Goal: Task Accomplishment & Management: Use online tool/utility

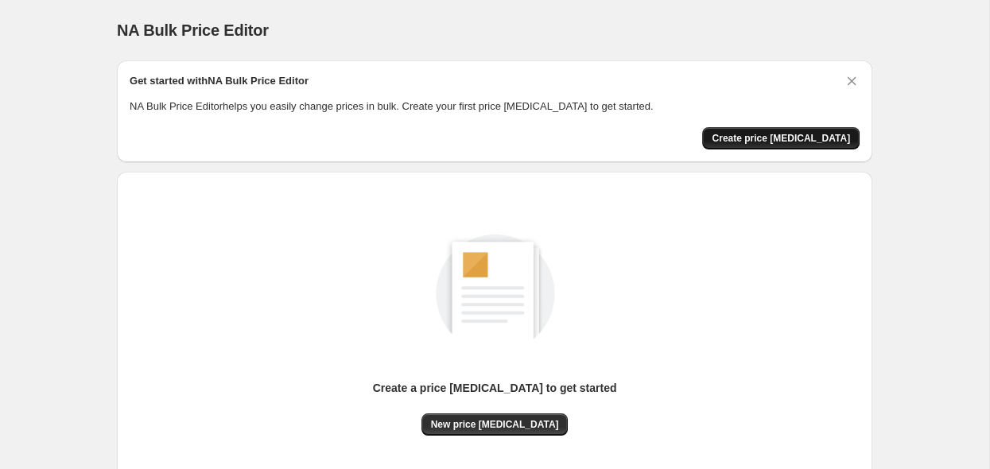
click at [764, 142] on span "Create price [MEDICAL_DATA]" at bounding box center [781, 138] width 138 height 13
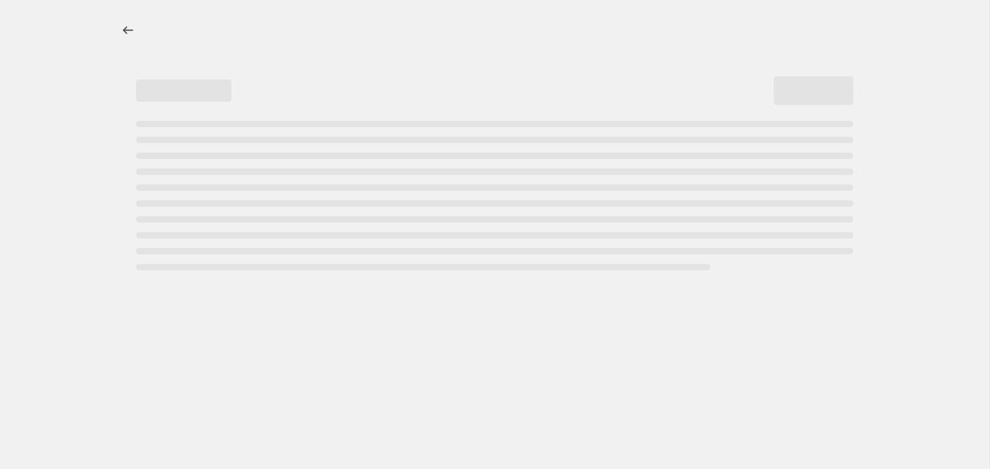
select select "percentage"
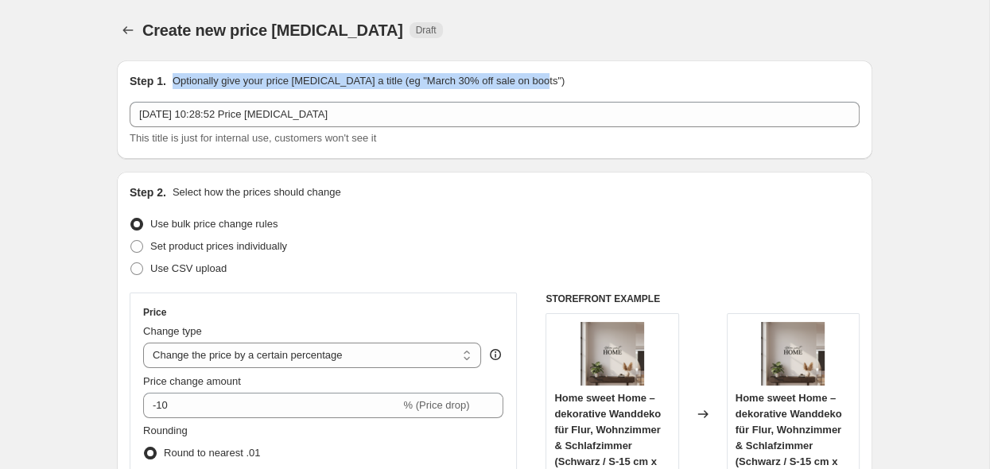
drag, startPoint x: 171, startPoint y: 80, endPoint x: 550, endPoint y: 72, distance: 378.7
click at [550, 72] on div "Step 1. Optionally give your price [MEDICAL_DATA] a title (eg "March 30% off sa…" at bounding box center [495, 109] width 756 height 99
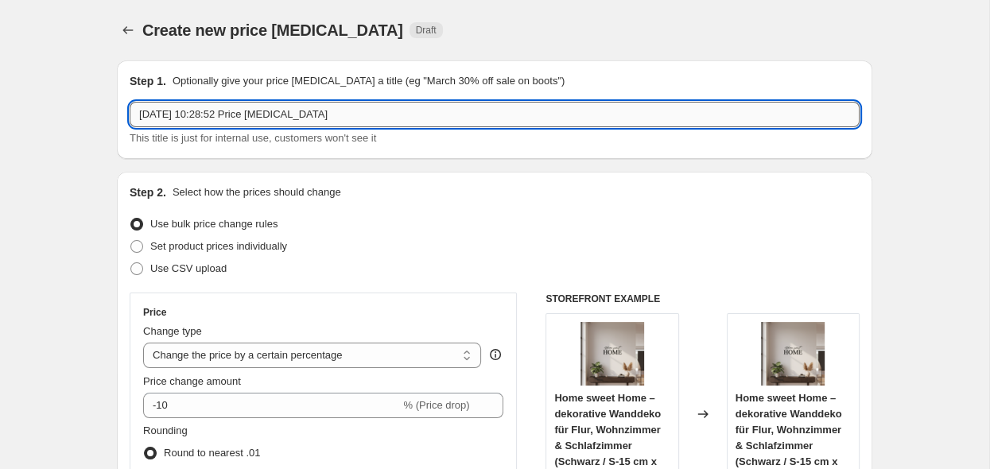
click at [396, 114] on input "[DATE] 10:28:52 Price [MEDICAL_DATA]" at bounding box center [495, 114] width 730 height 25
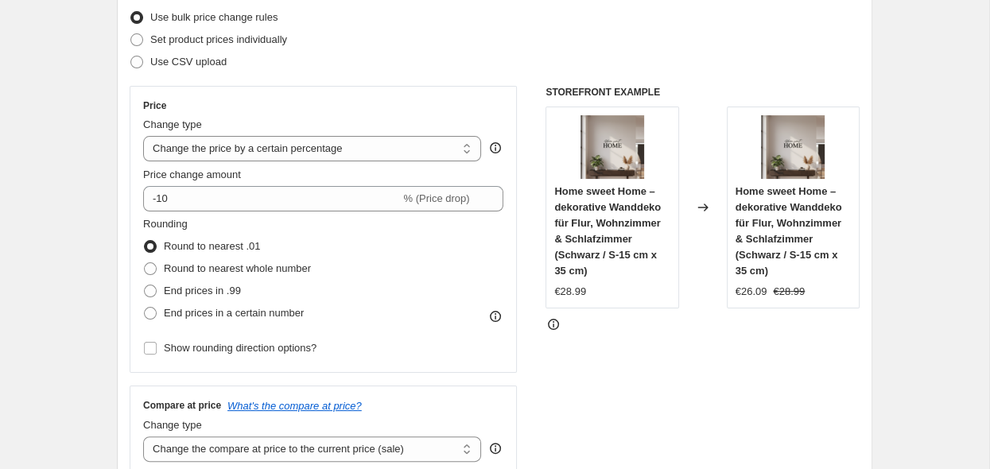
scroll to position [168, 0]
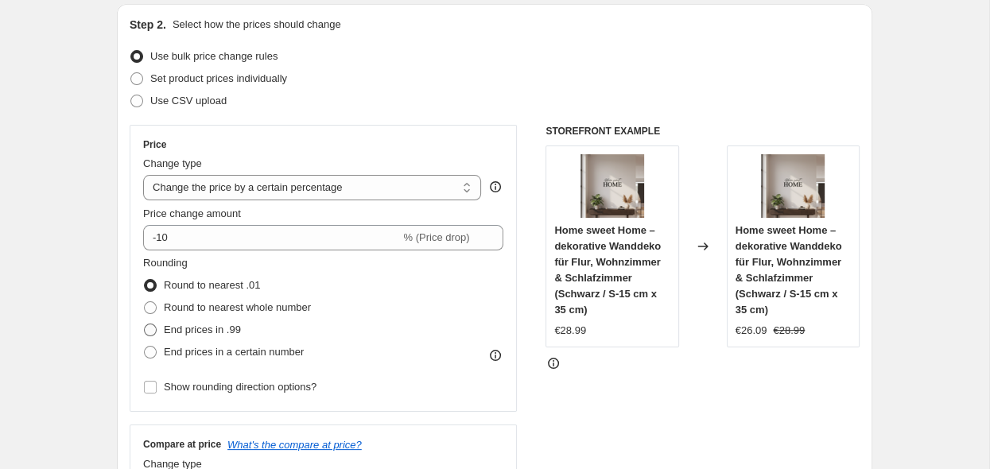
click at [153, 328] on span at bounding box center [150, 330] width 13 height 13
click at [145, 325] on input "End prices in .99" at bounding box center [144, 324] width 1 height 1
radio input "true"
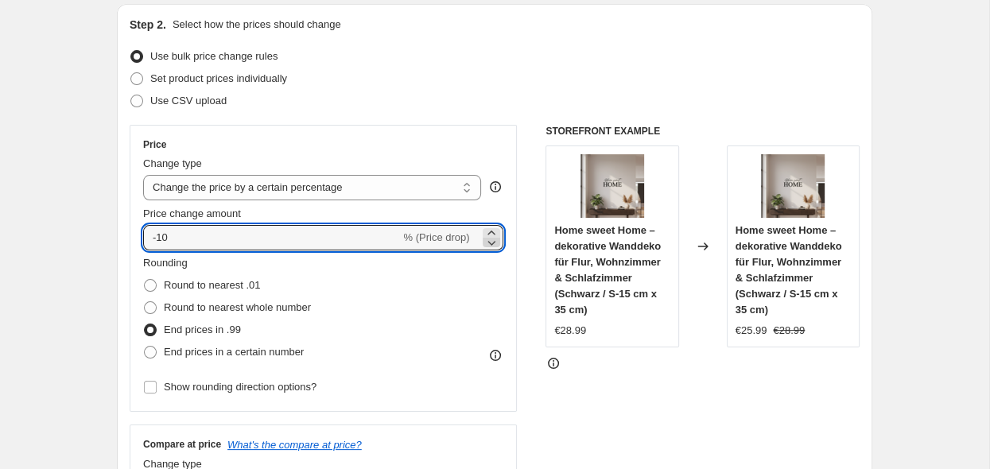
click at [490, 243] on icon at bounding box center [492, 243] width 16 height 16
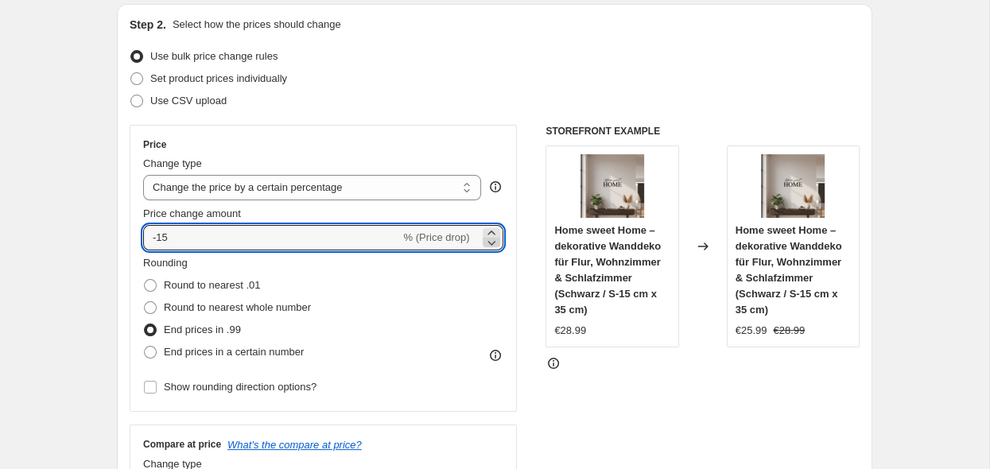
click at [490, 243] on icon at bounding box center [492, 243] width 16 height 16
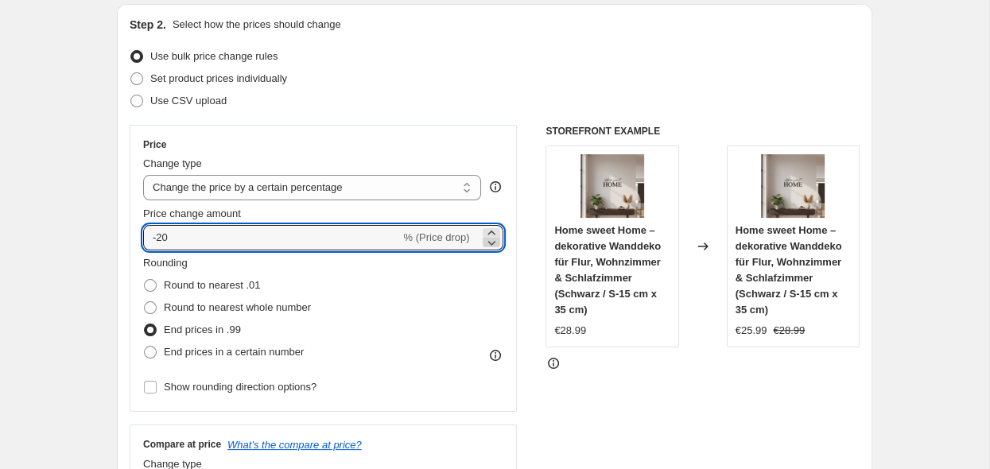
click at [490, 243] on icon at bounding box center [492, 243] width 16 height 16
click at [488, 232] on icon at bounding box center [492, 233] width 16 height 16
type input "-20"
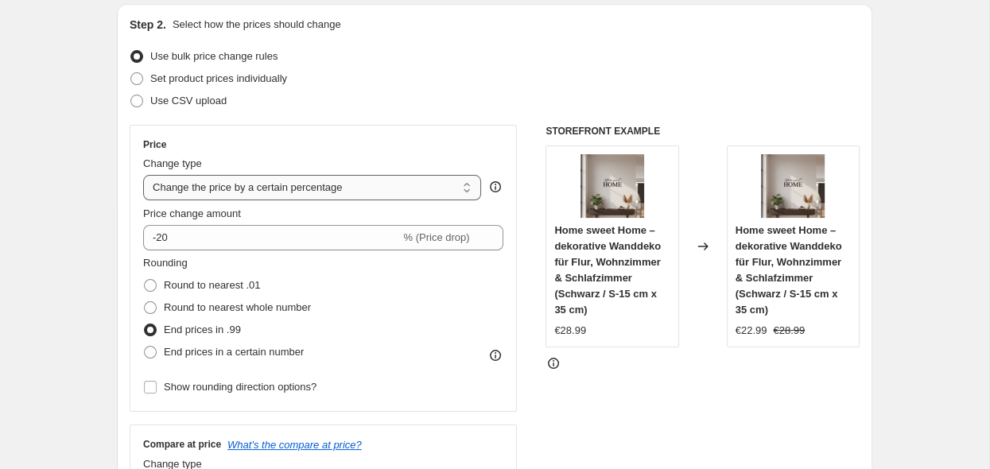
click at [143, 175] on select "Change the price to a certain amount Change the price by a certain amount Chang…" at bounding box center [312, 187] width 338 height 25
click option "Change the price by a certain percentage" at bounding box center [0, 0] width 0 height 0
click at [143, 175] on select "Change the price to a certain amount Change the price by a certain amount Chang…" at bounding box center [312, 187] width 338 height 25
click option "Change the price by a certain percentage" at bounding box center [0, 0] width 0 height 0
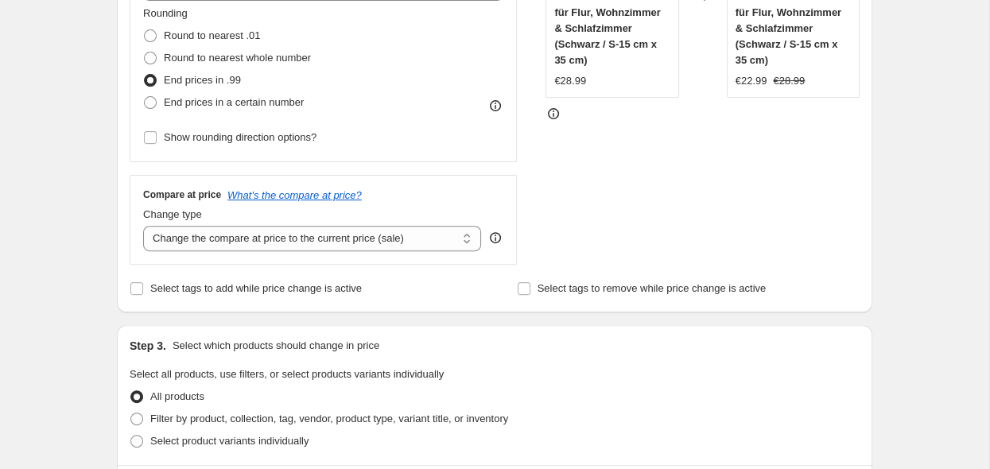
scroll to position [420, 0]
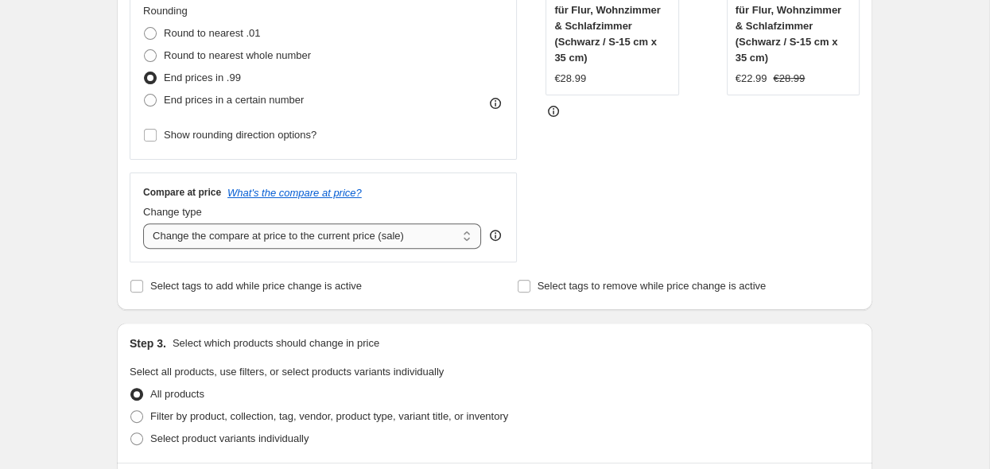
click at [143, 224] on select "Change the compare at price to the current price (sale) Change the compare at p…" at bounding box center [312, 236] width 338 height 25
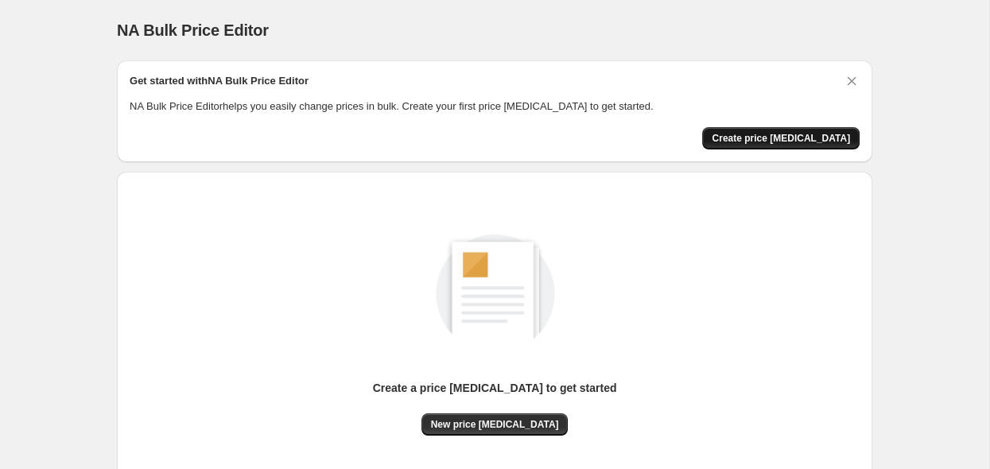
click at [770, 142] on span "Create price [MEDICAL_DATA]" at bounding box center [781, 138] width 138 height 13
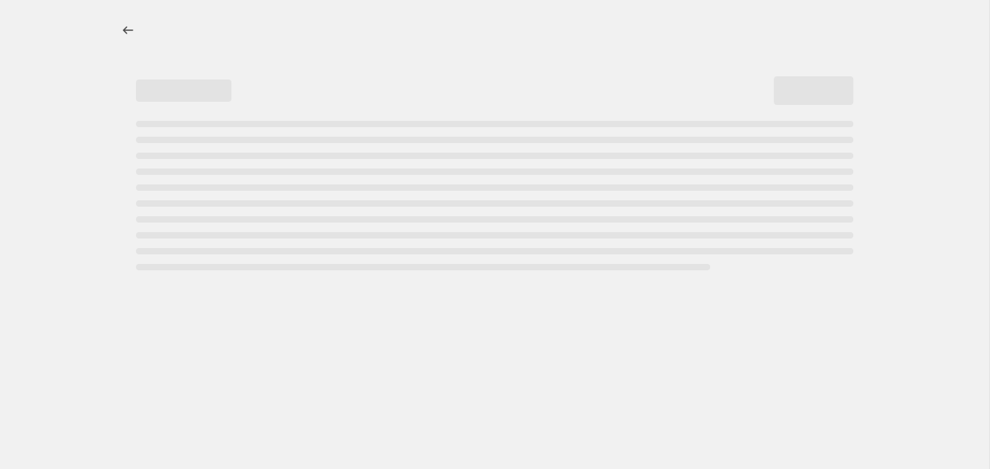
select select "percentage"
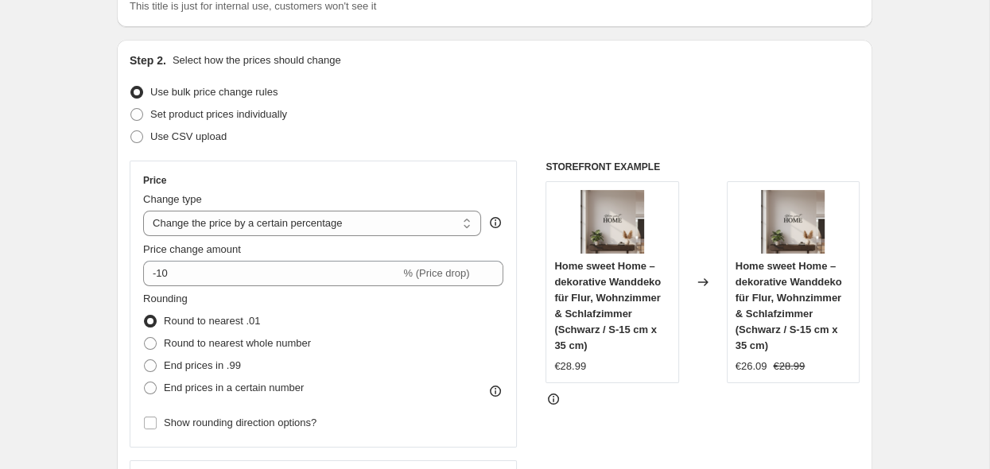
scroll to position [168, 0]
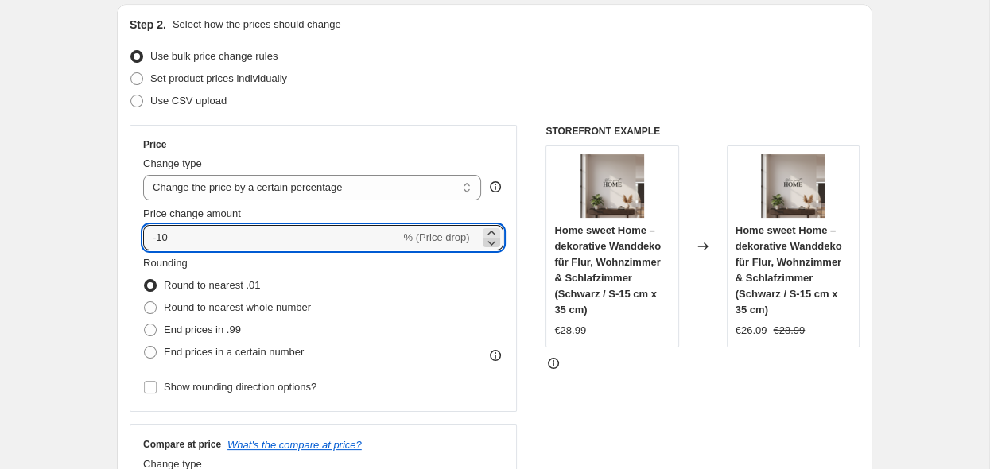
click at [494, 239] on icon at bounding box center [492, 243] width 16 height 16
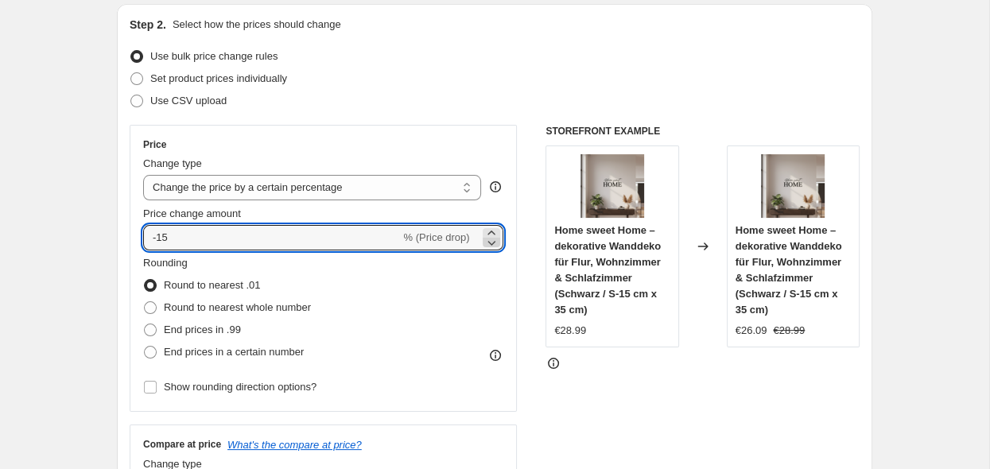
click at [494, 239] on icon at bounding box center [492, 243] width 16 height 16
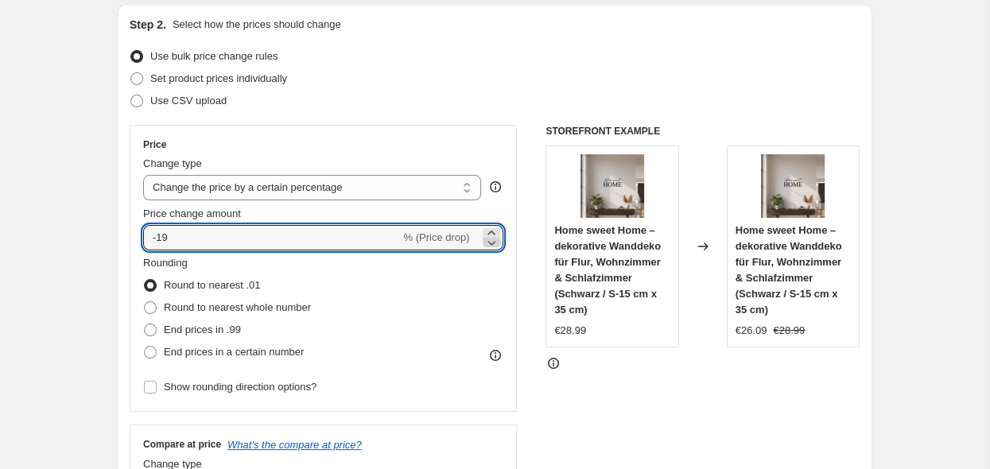
type input "-20"
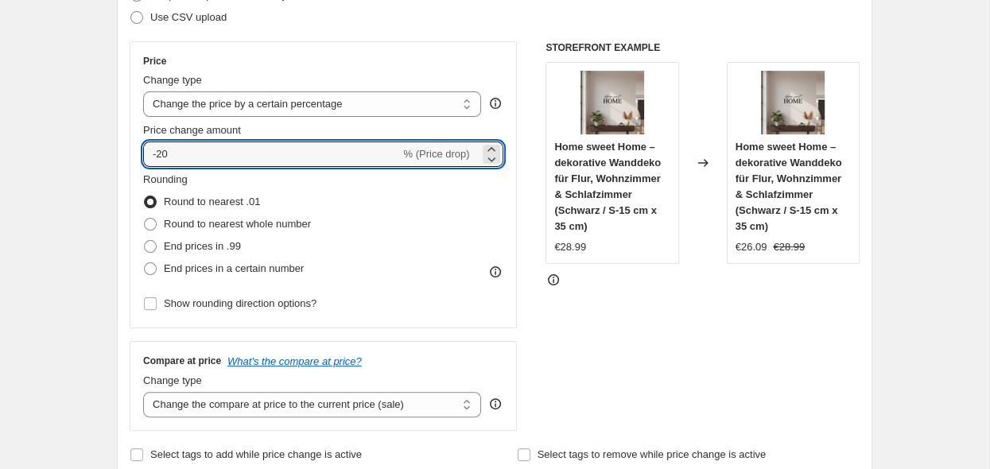
scroll to position [336, 0]
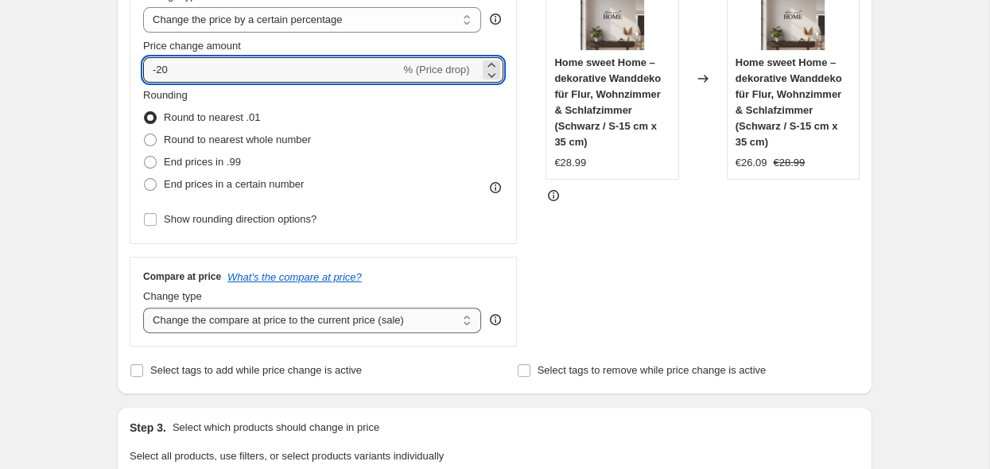
click at [143, 308] on select "Change the compare at price to the current price (sale) Change the compare at p…" at bounding box center [312, 320] width 338 height 25
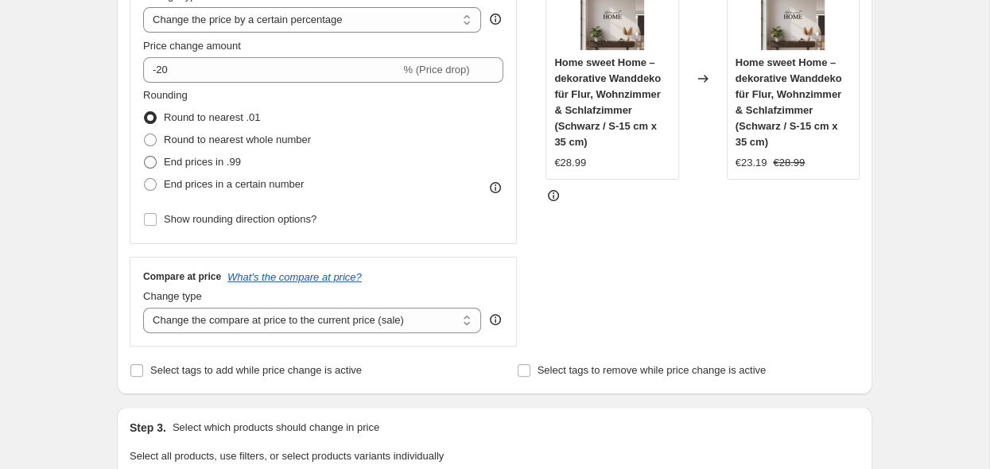
click at [195, 166] on span "End prices in .99" at bounding box center [202, 162] width 77 height 12
click at [145, 157] on input "End prices in .99" at bounding box center [144, 156] width 1 height 1
radio input "true"
click at [143, 308] on select "Change the compare at price to the current price (sale) Change the compare at p…" at bounding box center [312, 320] width 338 height 25
select select "percentage"
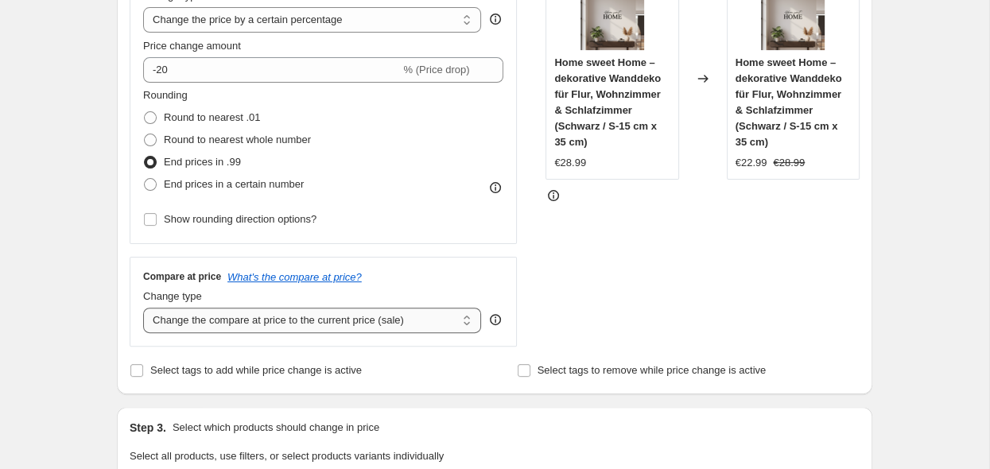
click option "Change the compare at price by a certain percentage" at bounding box center [0, 0] width 0 height 0
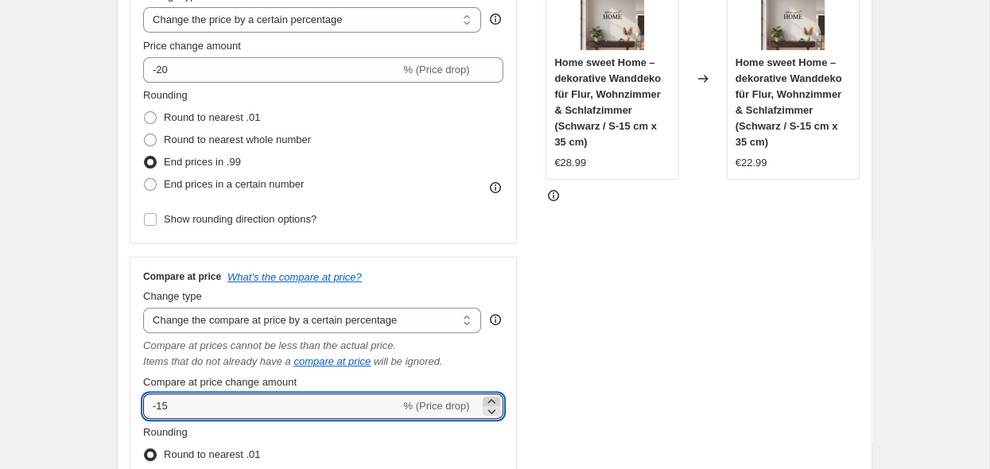
click at [494, 402] on icon at bounding box center [492, 402] width 16 height 16
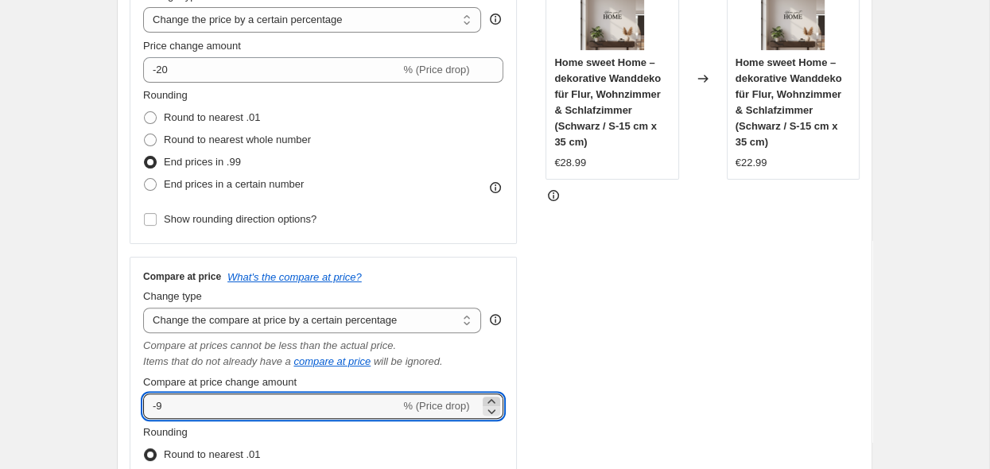
click at [494, 402] on icon at bounding box center [492, 402] width 16 height 16
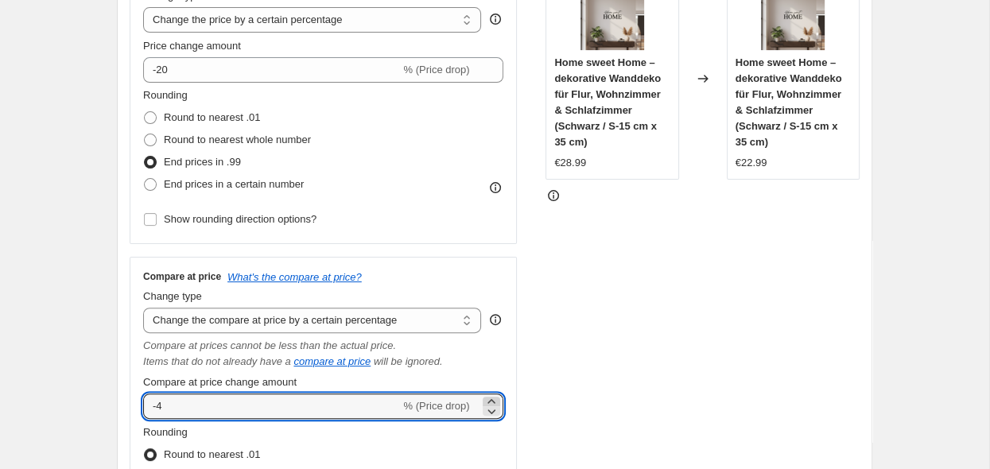
click at [494, 402] on icon at bounding box center [492, 402] width 16 height 16
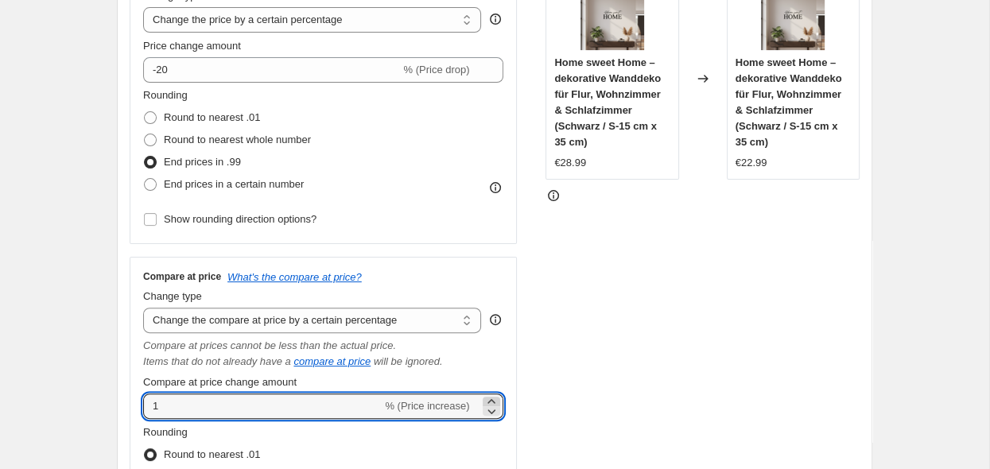
click at [494, 402] on icon at bounding box center [492, 402] width 16 height 16
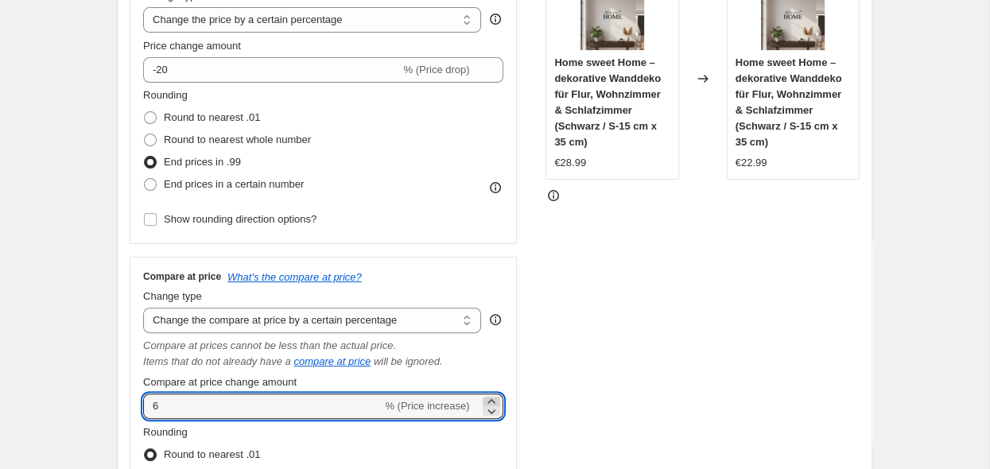
click at [494, 402] on icon at bounding box center [492, 402] width 16 height 16
type input "10"
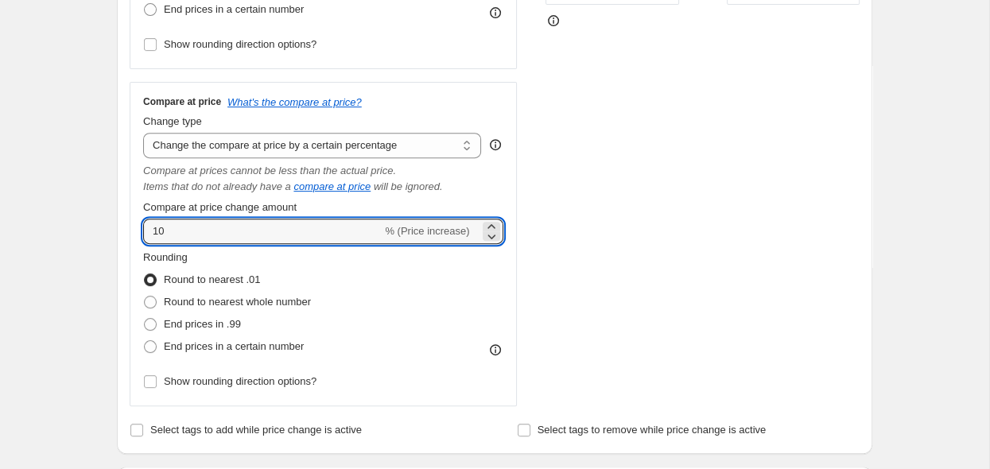
scroll to position [504, 0]
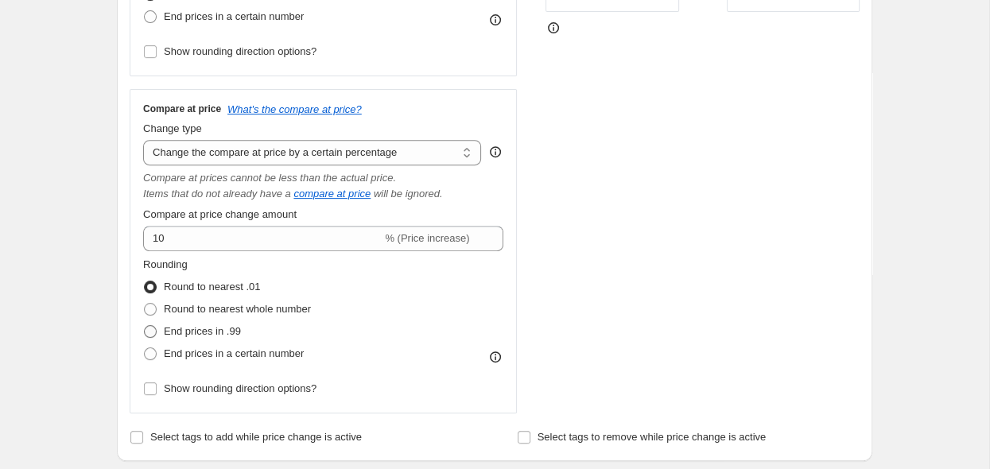
click at [208, 332] on span "End prices in .99" at bounding box center [202, 331] width 77 height 12
click at [145, 326] on input "End prices in .99" at bounding box center [144, 325] width 1 height 1
radio input "true"
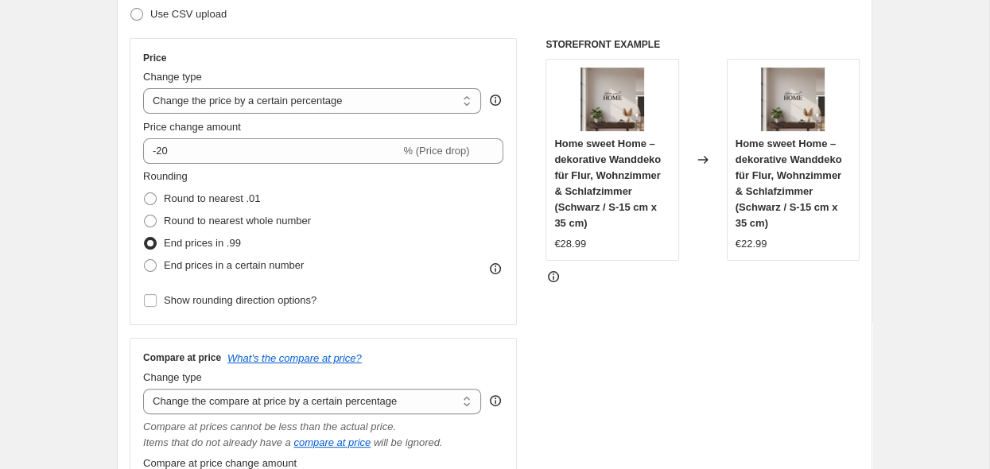
scroll to position [168, 0]
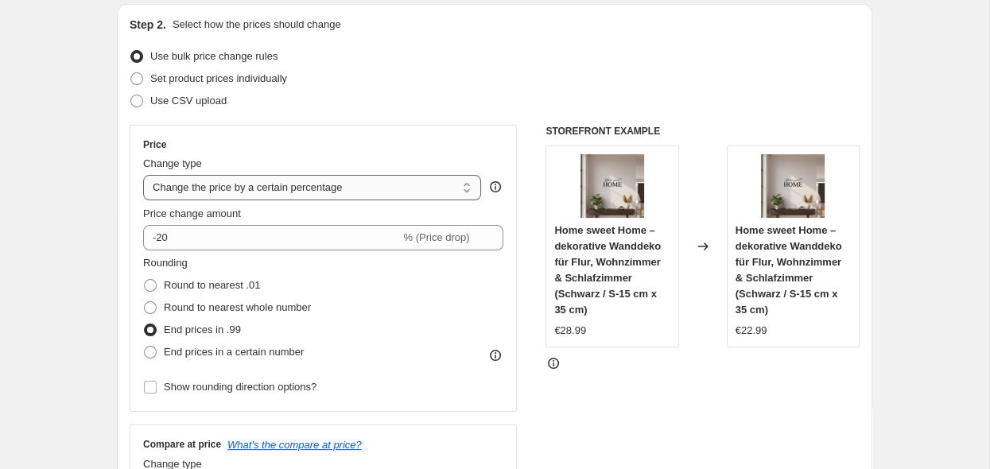
click at [143, 175] on select "Change the price to a certain amount Change the price by a certain amount Chang…" at bounding box center [312, 187] width 338 height 25
click option "Change the price by a certain percentage" at bounding box center [0, 0] width 0 height 0
click at [143, 175] on select "Change the price to a certain amount Change the price by a certain amount Chang…" at bounding box center [312, 187] width 338 height 25
click option "Change the price to the current compare at price (price before sale)" at bounding box center [0, 0] width 0 height 0
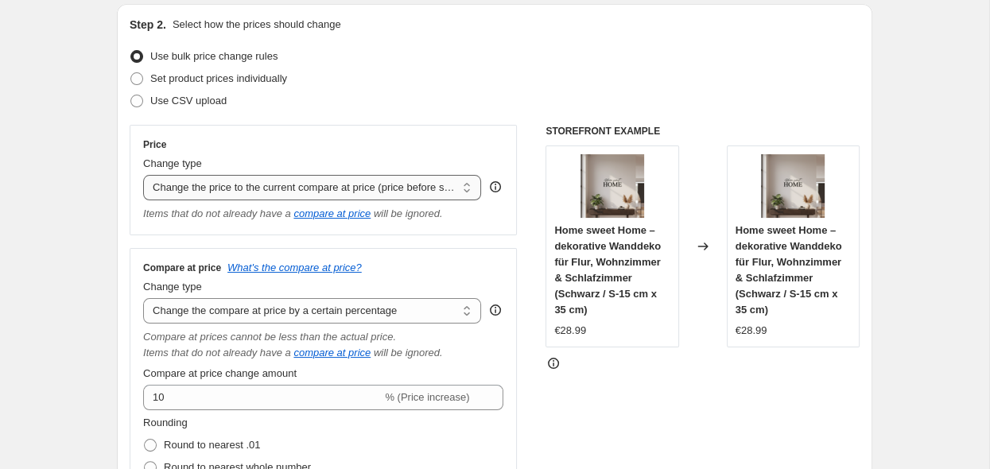
click at [143, 175] on select "Change the price to a certain amount Change the price by a certain amount Chang…" at bounding box center [312, 187] width 338 height 25
select select "percentage"
click option "Change the price by a certain percentage" at bounding box center [0, 0] width 0 height 0
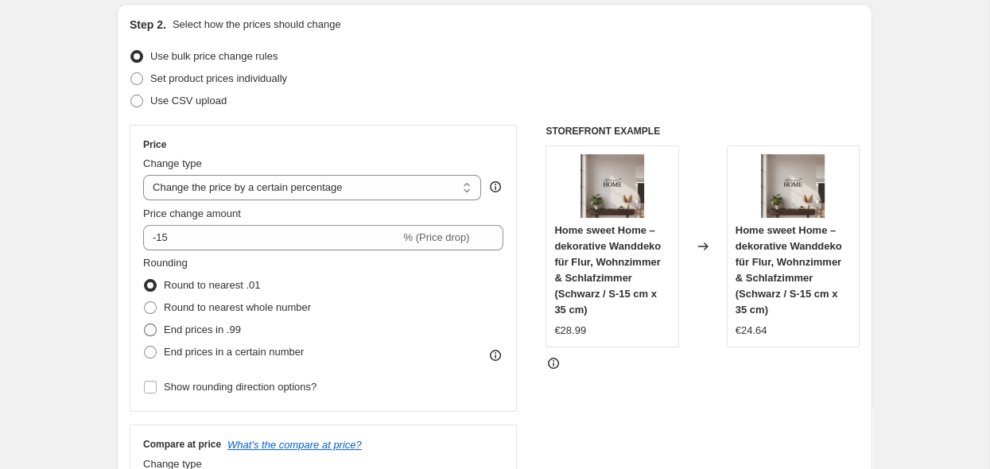
click at [186, 332] on span "End prices in .99" at bounding box center [202, 330] width 77 height 12
click at [145, 325] on input "End prices in .99" at bounding box center [144, 324] width 1 height 1
radio input "true"
click at [150, 387] on input "Show rounding direction options?" at bounding box center [150, 387] width 13 height 13
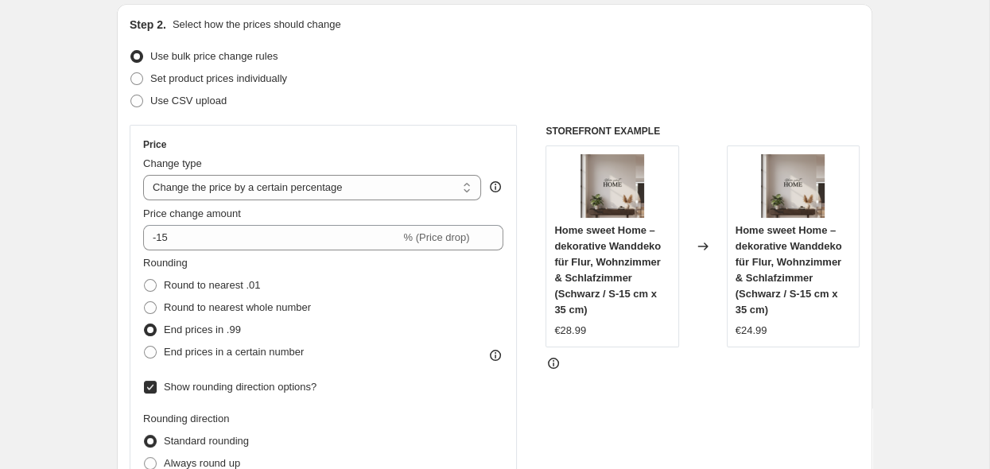
click at [150, 387] on input "Show rounding direction options?" at bounding box center [150, 387] width 13 height 13
checkbox input "false"
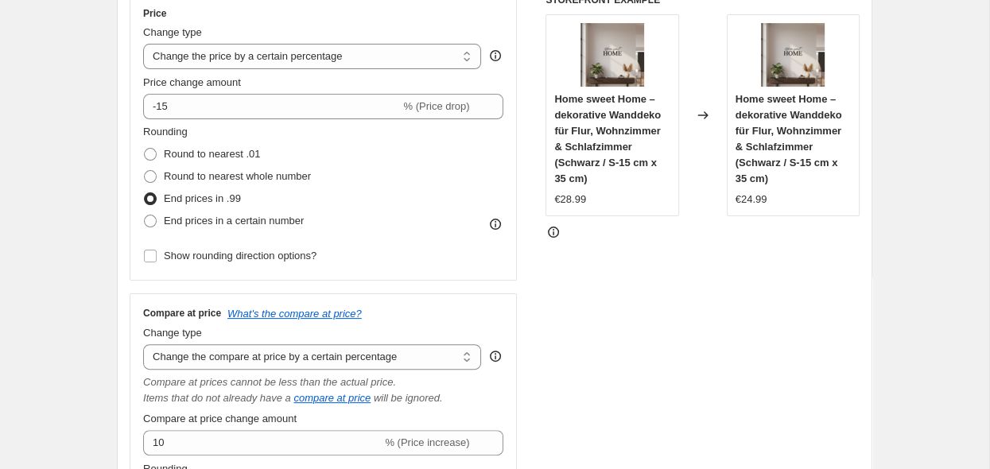
scroll to position [336, 0]
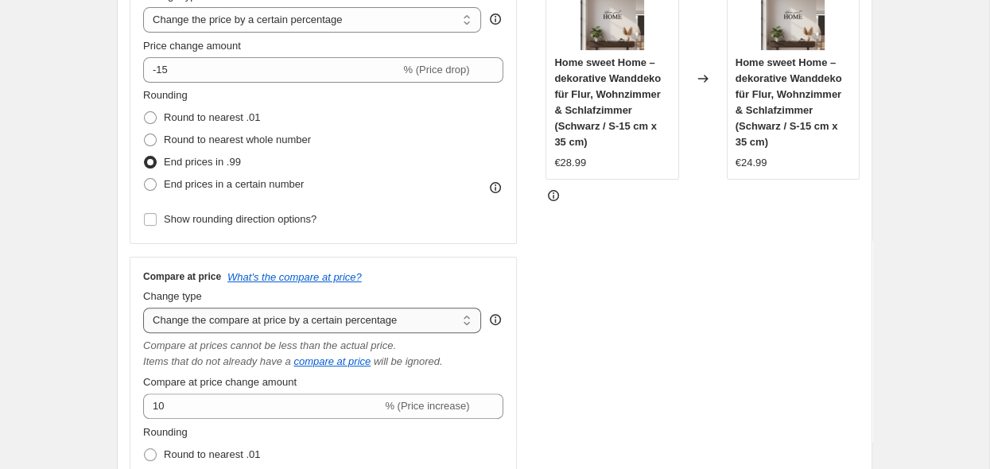
click at [143, 308] on select "Change the compare at price to the current price (sale) Change the compare at p…" at bounding box center [312, 320] width 338 height 25
click at [498, 321] on icon at bounding box center [496, 320] width 16 height 16
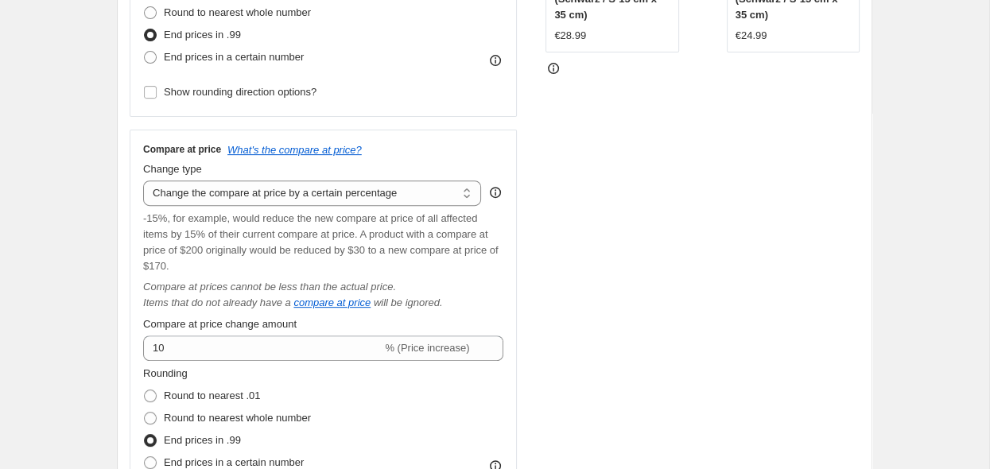
scroll to position [504, 0]
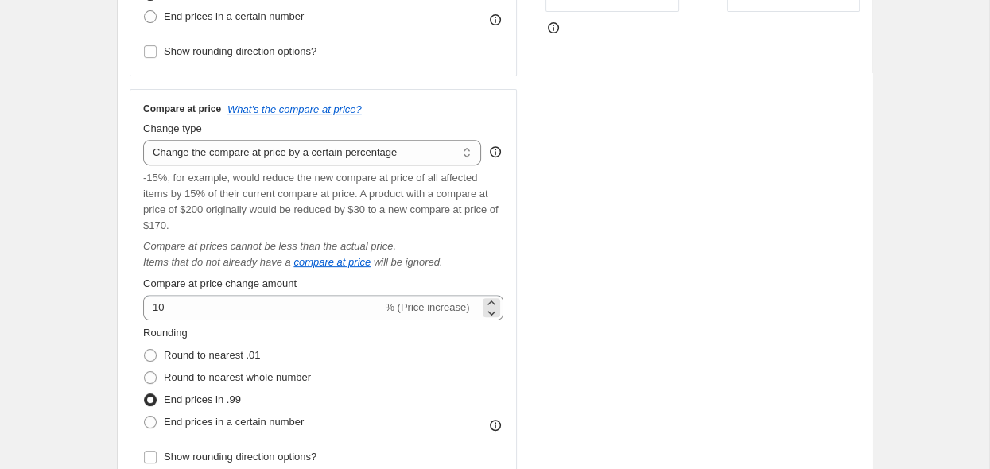
click at [429, 312] on span "% (Price increase)" at bounding box center [427, 307] width 84 height 12
click at [143, 140] on select "Change the compare at price to the current price (sale) Change the compare at p…" at bounding box center [312, 152] width 338 height 25
click option "Change the compare at price by a certain percentage" at bounding box center [0, 0] width 0 height 0
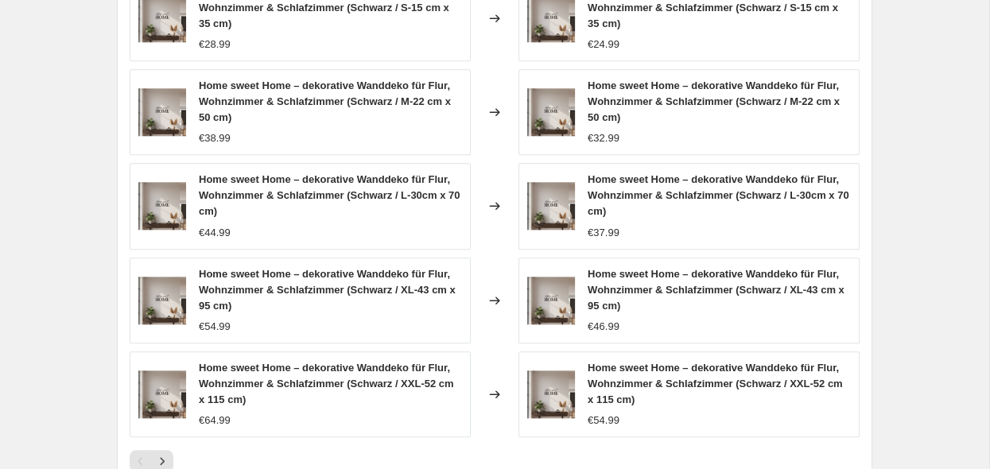
scroll to position [1527, 0]
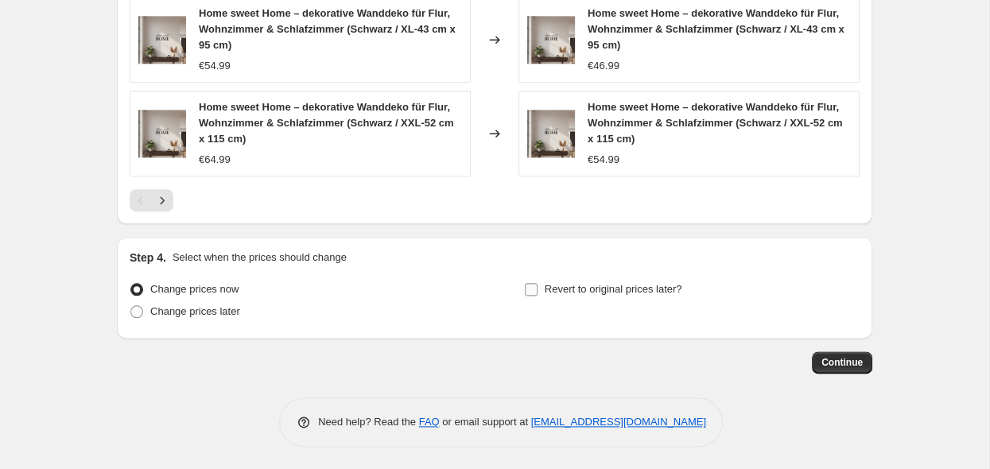
click at [533, 293] on input "Revert to original prices later?" at bounding box center [531, 289] width 13 height 13
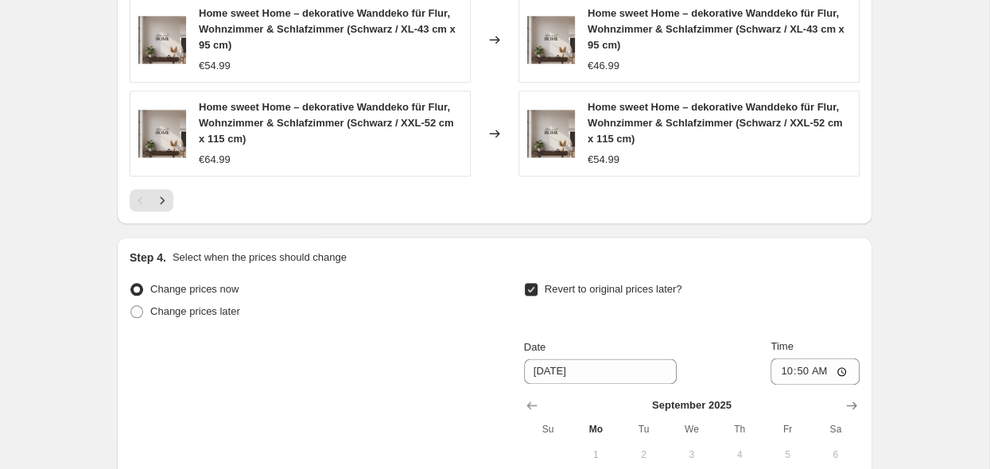
click at [533, 293] on input "Revert to original prices later?" at bounding box center [531, 289] width 13 height 13
checkbox input "false"
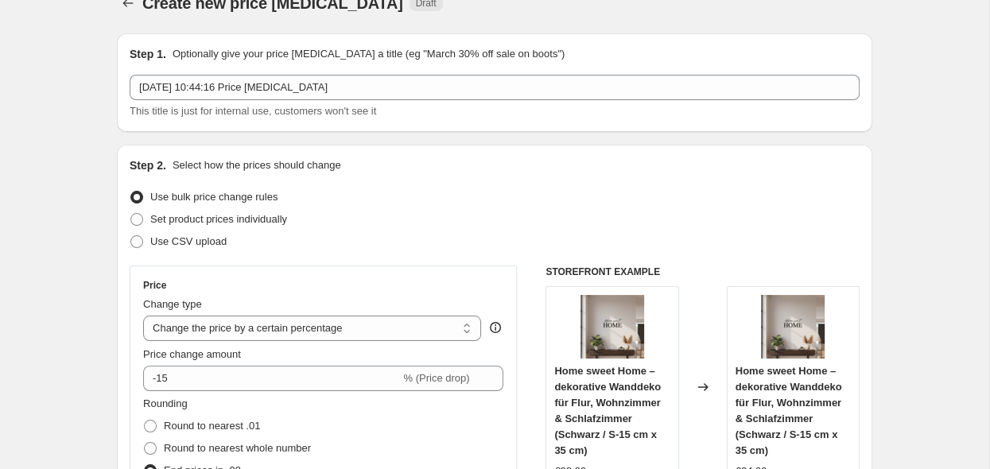
scroll to position [0, 0]
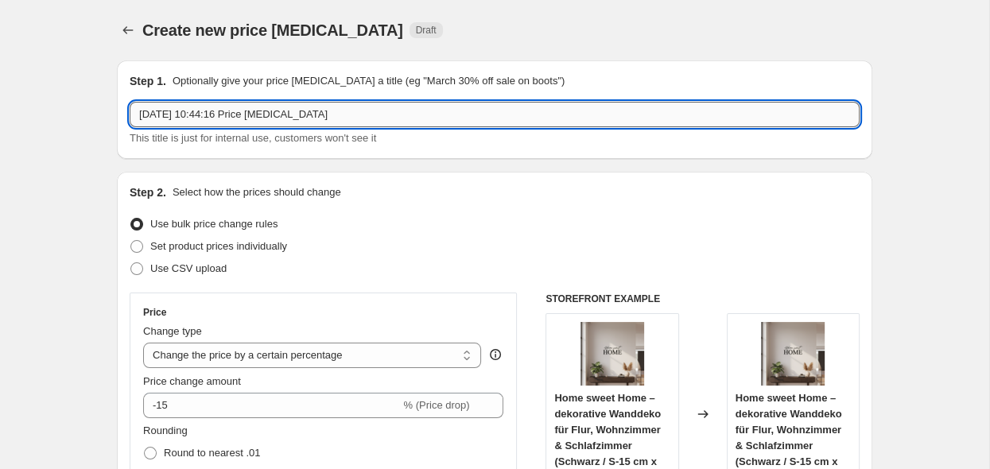
click at [340, 107] on input "8. Sept. 2025, 10:44:16 Price change job" at bounding box center [495, 114] width 730 height 25
click at [233, 250] on span "Set product prices individually" at bounding box center [218, 246] width 137 height 12
click at [131, 241] on input "Set product prices individually" at bounding box center [130, 240] width 1 height 1
radio input "true"
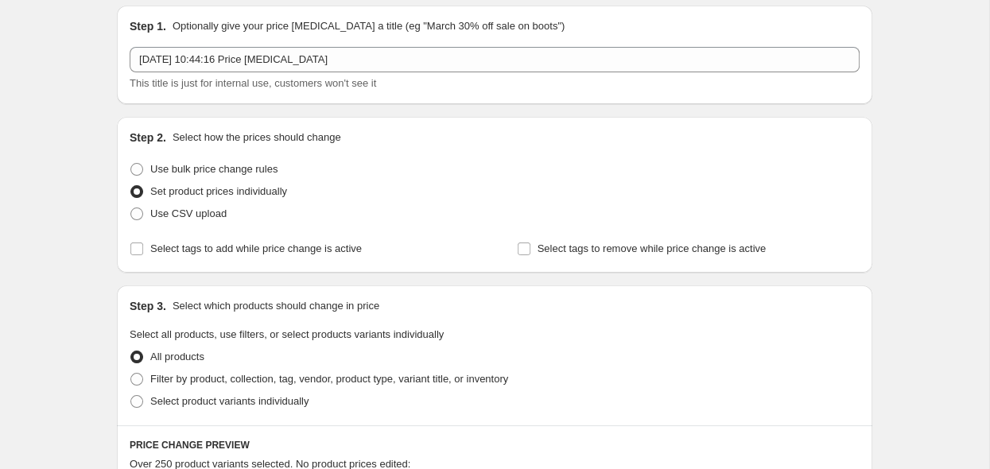
scroll to position [84, 0]
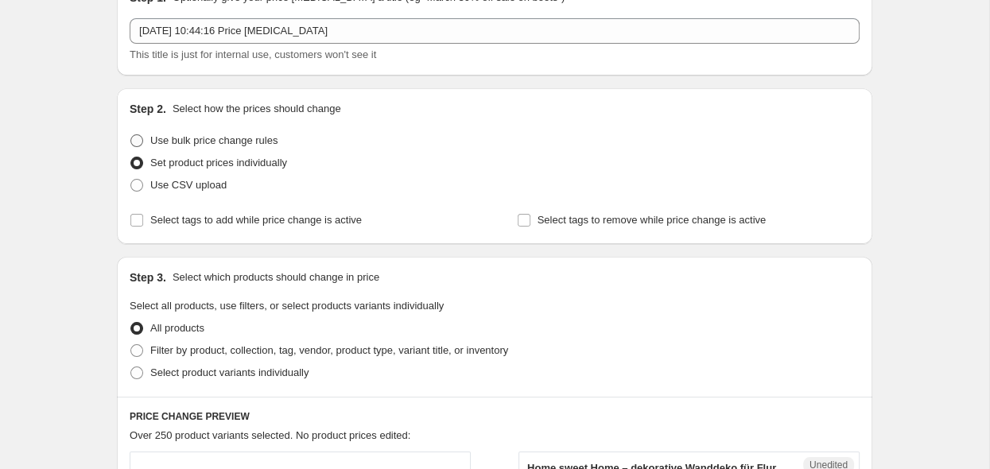
click at [241, 144] on span "Use bulk price change rules" at bounding box center [213, 140] width 127 height 12
click at [131, 135] on input "Use bulk price change rules" at bounding box center [130, 134] width 1 height 1
radio input "true"
select select "percentage"
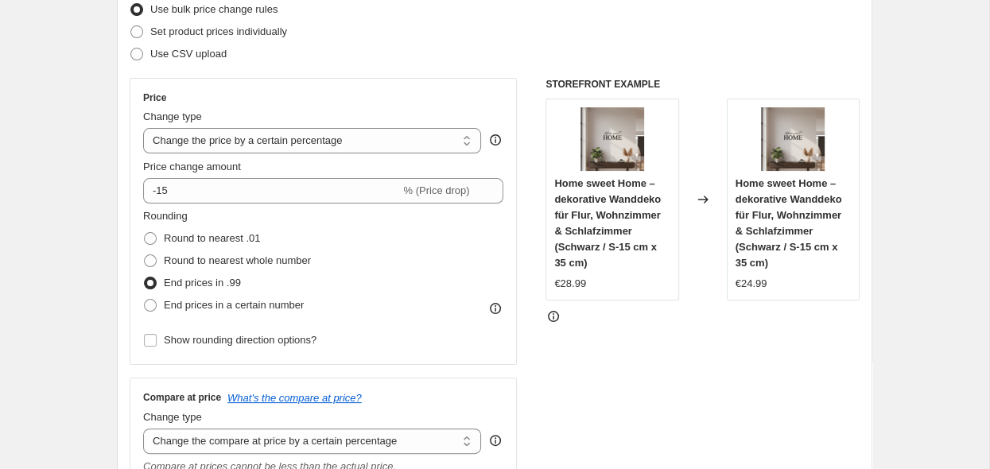
scroll to position [251, 0]
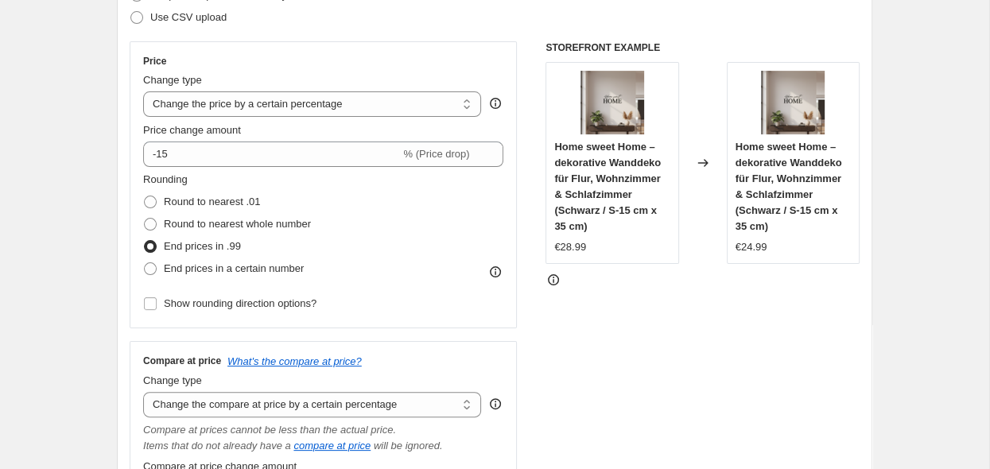
click at [554, 281] on icon at bounding box center [555, 281] width 2 height 4
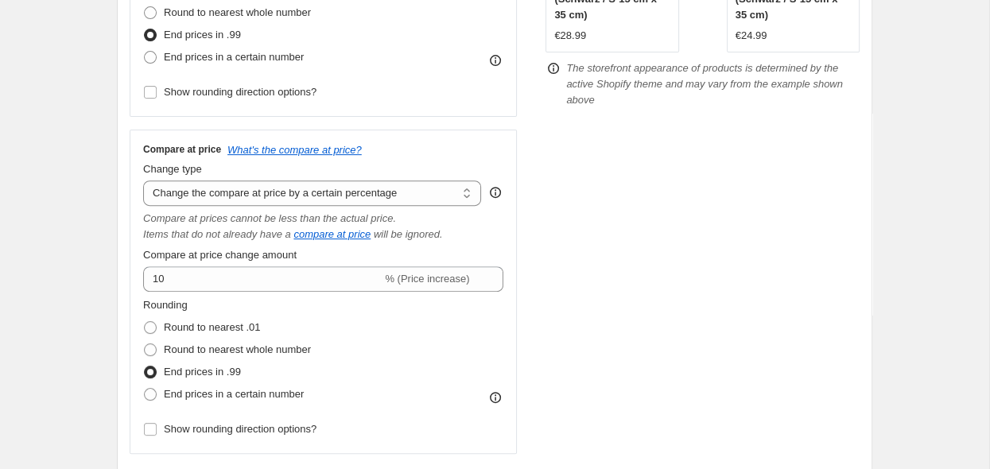
scroll to position [504, 0]
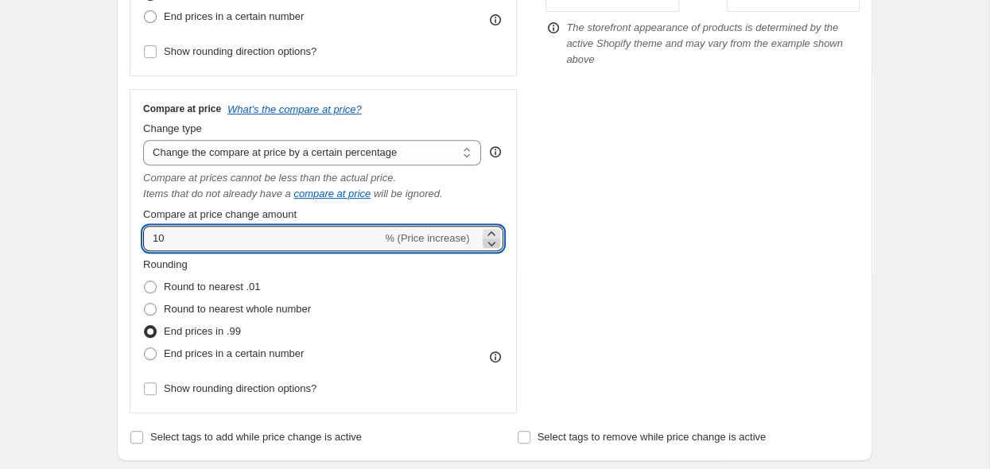
click at [492, 245] on icon at bounding box center [492, 243] width 16 height 16
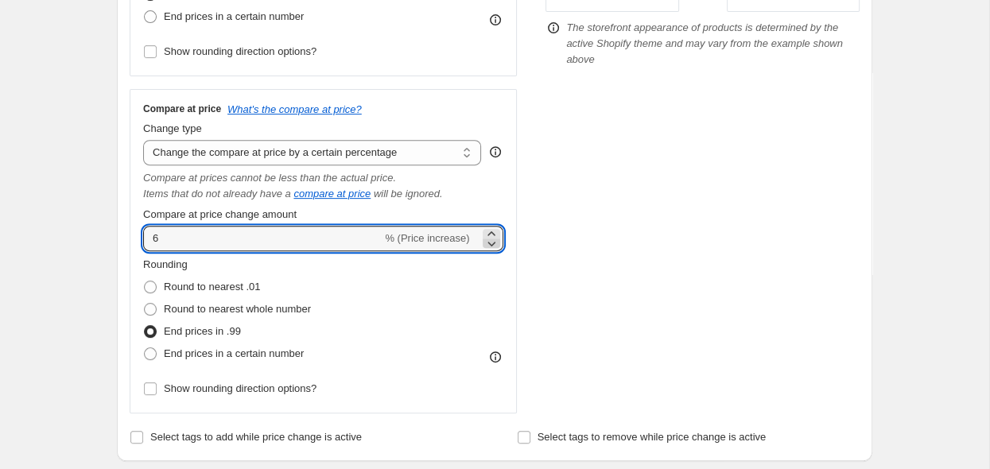
type input "5"
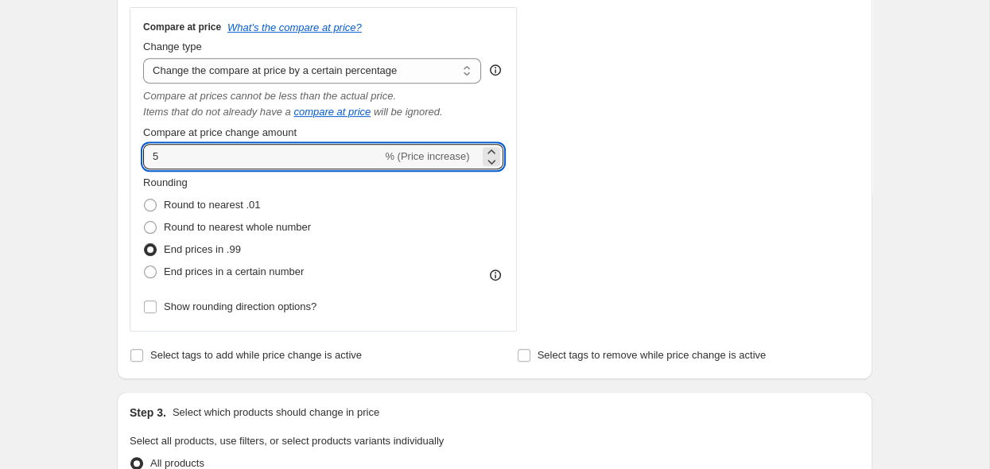
scroll to position [588, 0]
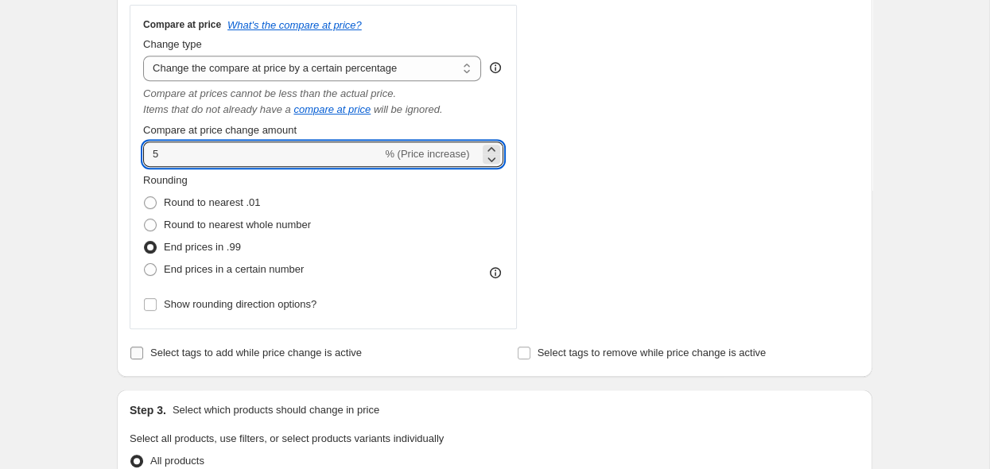
click at [139, 352] on input "Select tags to add while price change is active" at bounding box center [136, 353] width 13 height 13
checkbox input "true"
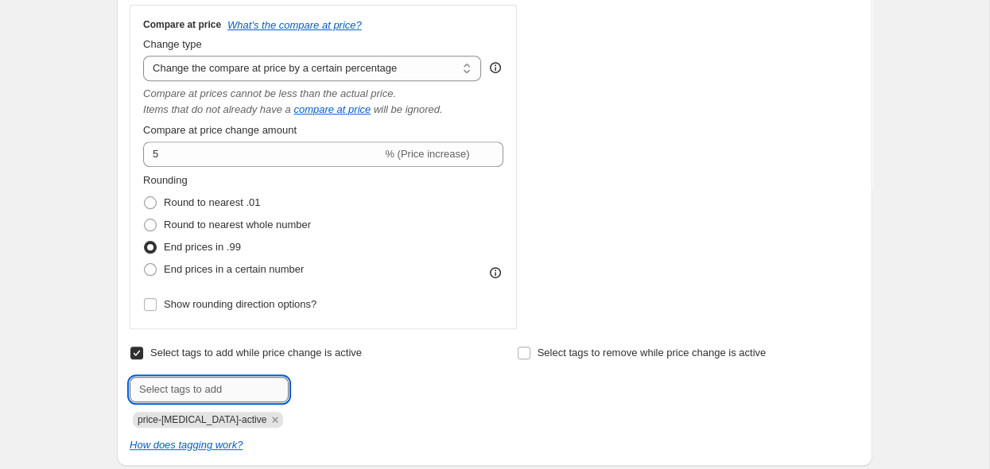
click at [265, 396] on input "text" at bounding box center [209, 389] width 159 height 25
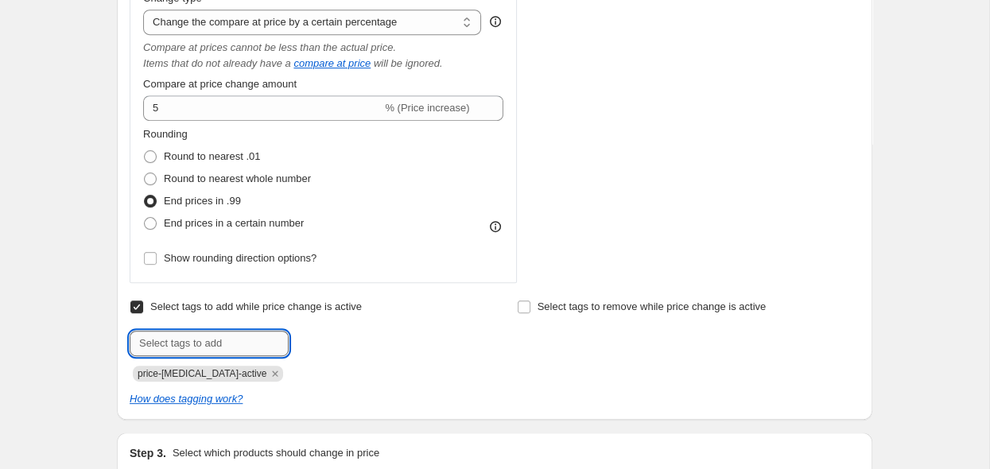
scroll to position [671, 0]
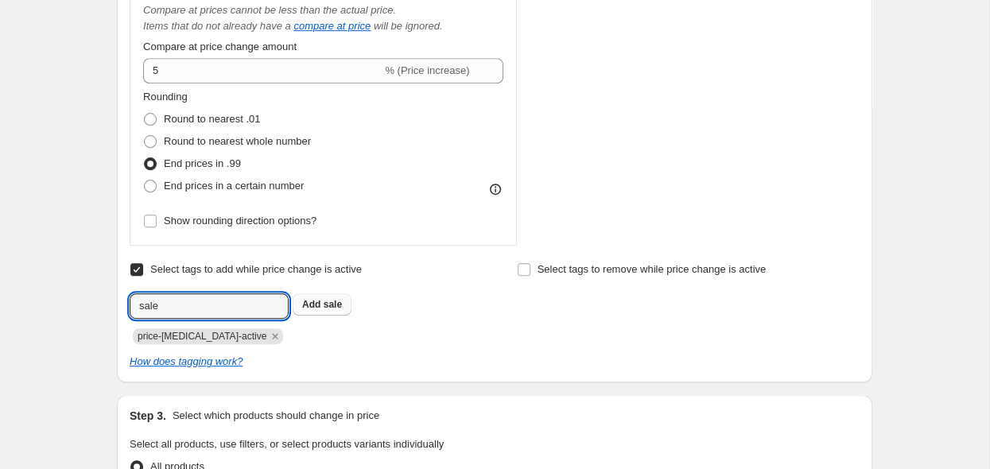
type input "sale"
click at [333, 310] on span "sale" at bounding box center [333, 304] width 18 height 11
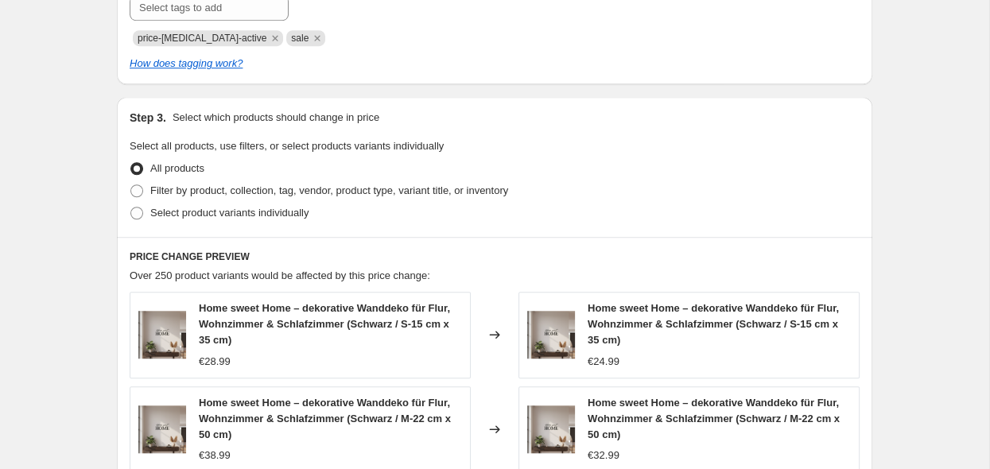
scroll to position [1008, 0]
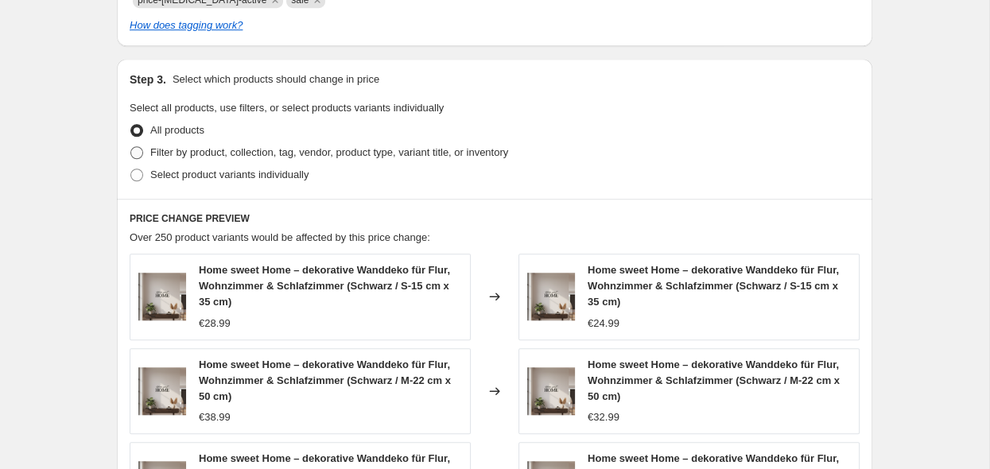
click at [138, 156] on span at bounding box center [136, 152] width 13 height 13
click at [131, 147] on input "Filter by product, collection, tag, vendor, product type, variant title, or inv…" at bounding box center [130, 146] width 1 height 1
radio input "true"
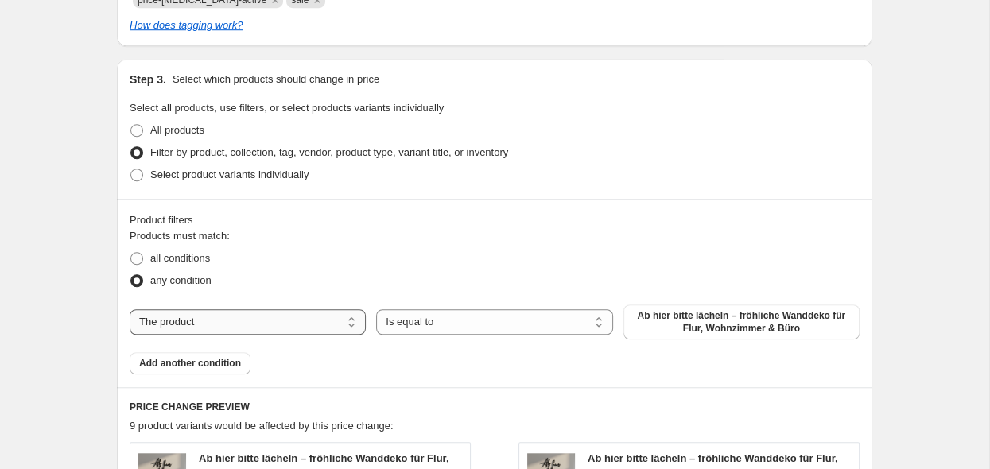
click at [130, 309] on select "The product The product's collection The product's tag The product's vendor The…" at bounding box center [248, 321] width 236 height 25
select select "tag"
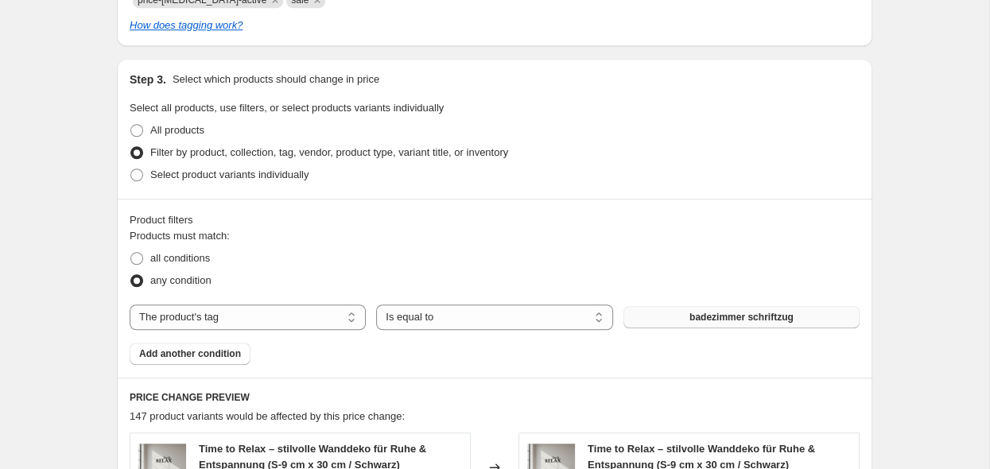
click at [817, 318] on button "badezimmer schriftzug" at bounding box center [742, 317] width 236 height 22
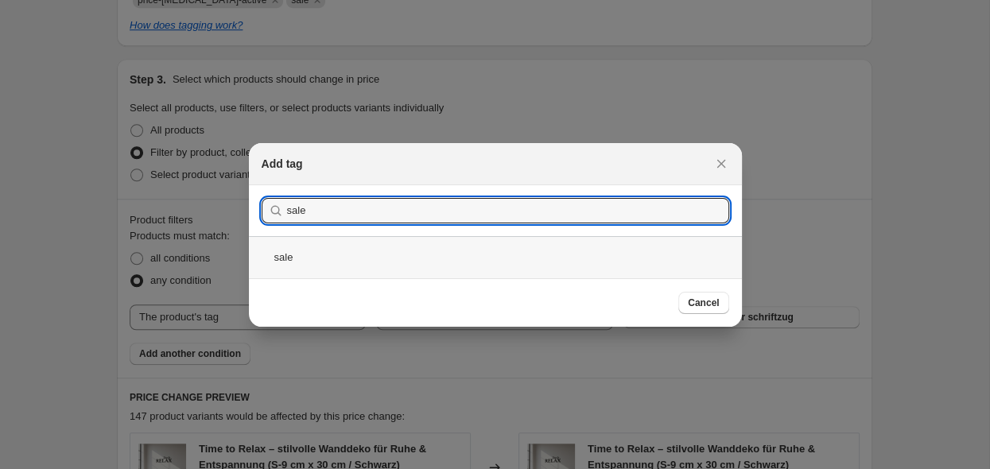
type input "sale"
click at [428, 249] on div "sale" at bounding box center [495, 257] width 493 height 42
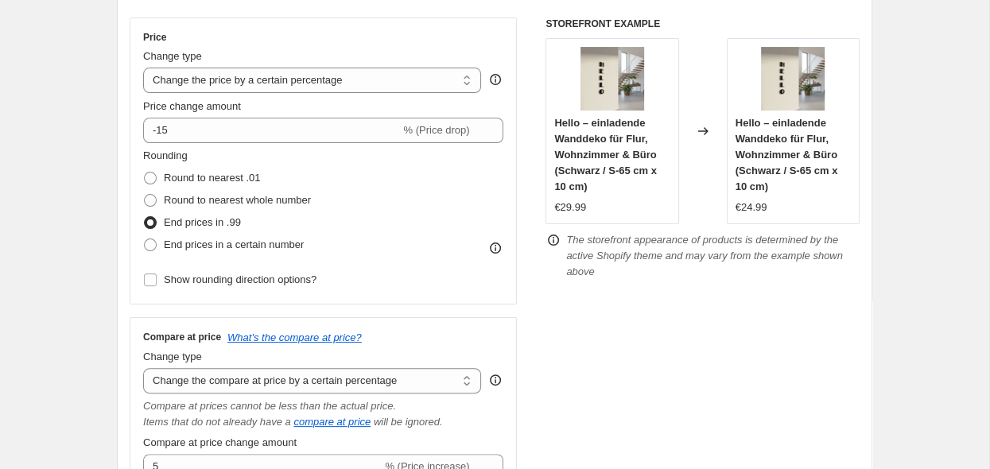
scroll to position [303, 0]
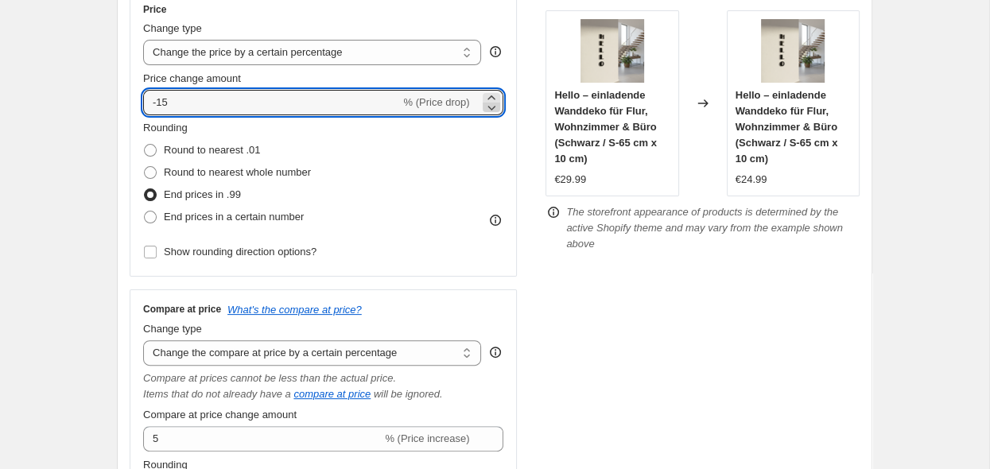
click at [493, 109] on icon at bounding box center [492, 107] width 16 height 16
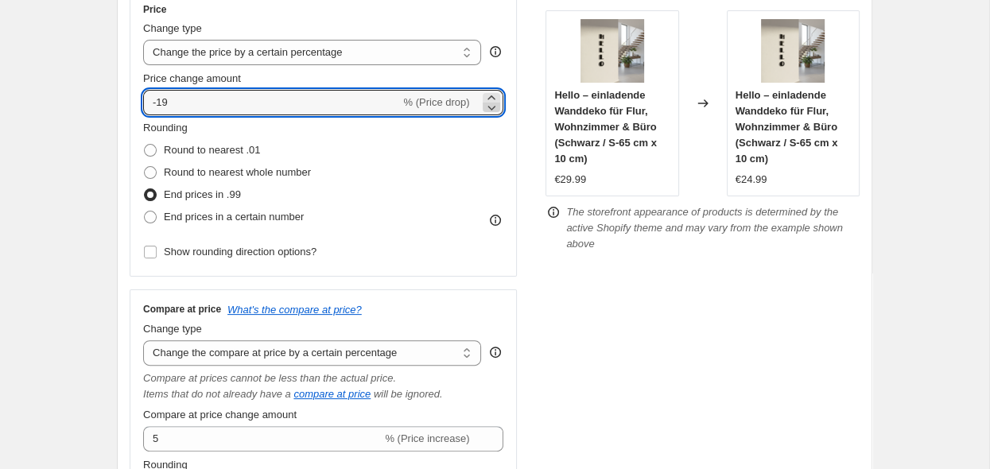
type input "-20"
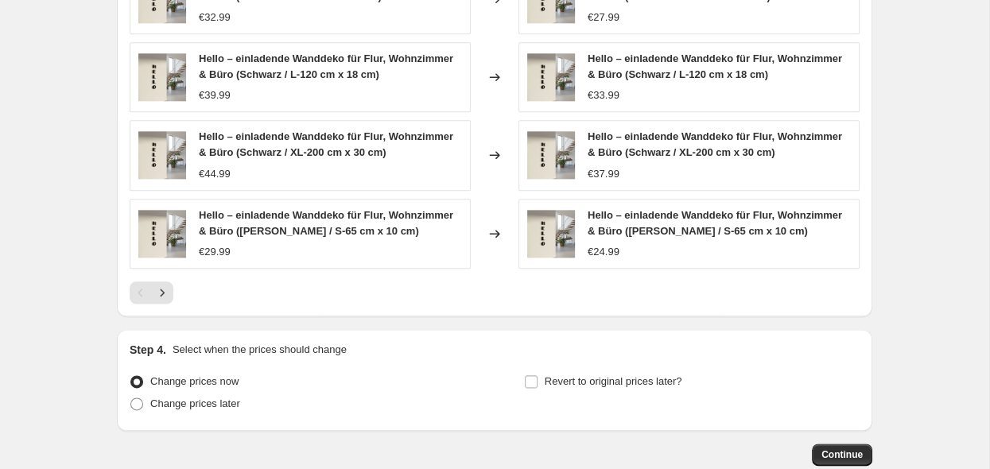
scroll to position [1563, 0]
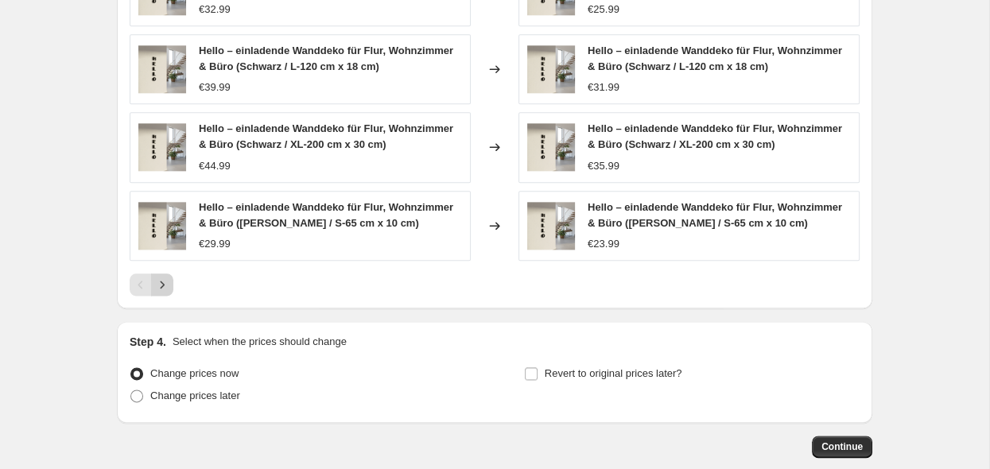
click at [166, 286] on icon "Next" at bounding box center [162, 285] width 16 height 16
click at [527, 370] on input "Revert to original prices later?" at bounding box center [531, 373] width 13 height 13
checkbox input "true"
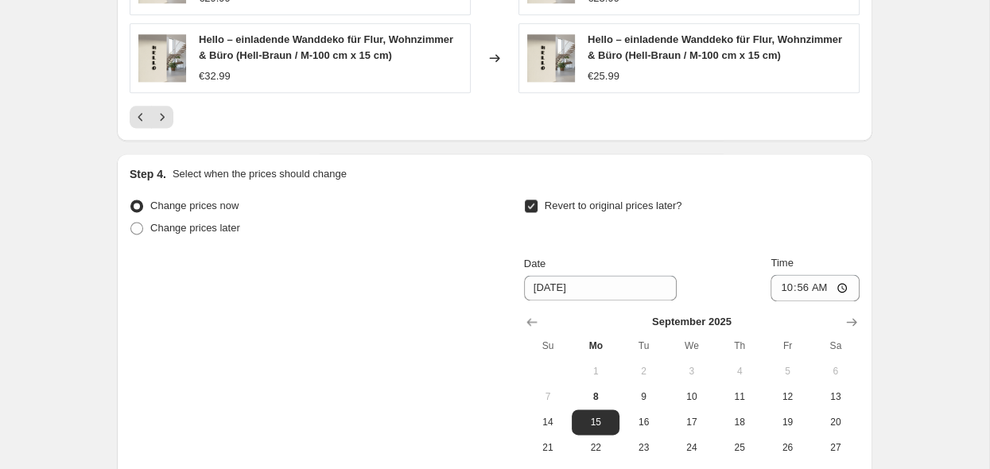
scroll to position [1815, 0]
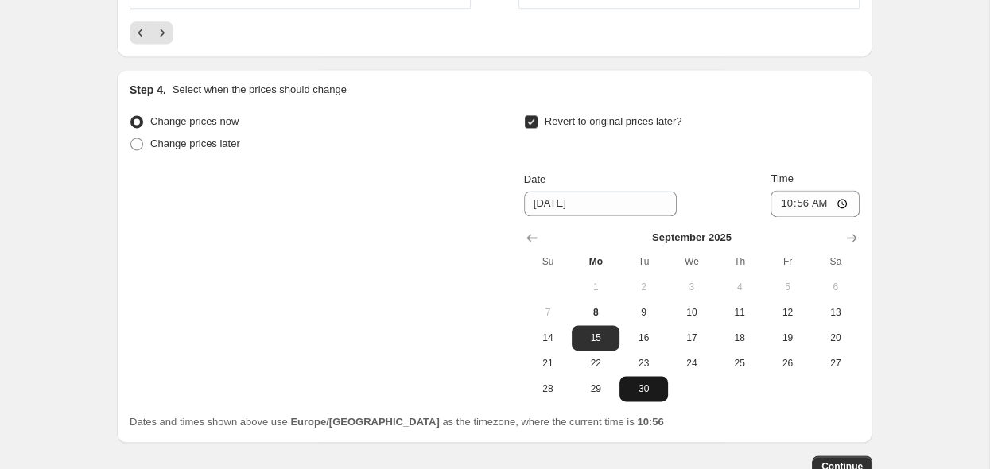
click at [654, 390] on span "30" at bounding box center [643, 389] width 35 height 13
type input "9/30/2025"
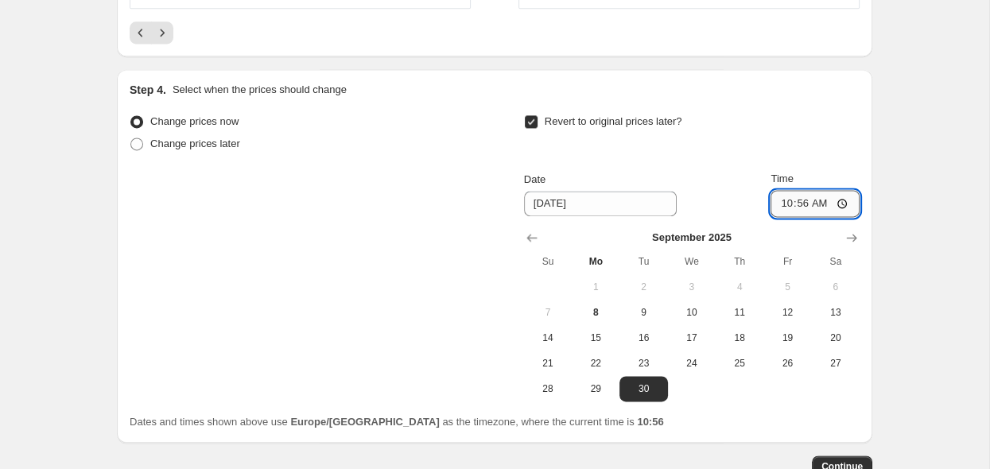
click at [852, 205] on input "10:56" at bounding box center [815, 203] width 89 height 27
click at [824, 199] on input "09:56" at bounding box center [815, 203] width 89 height 27
click at [824, 205] on input "09:56" at bounding box center [815, 203] width 89 height 27
click at [848, 208] on input "09:56" at bounding box center [815, 203] width 89 height 27
click at [839, 203] on input "09:56" at bounding box center [815, 203] width 89 height 27
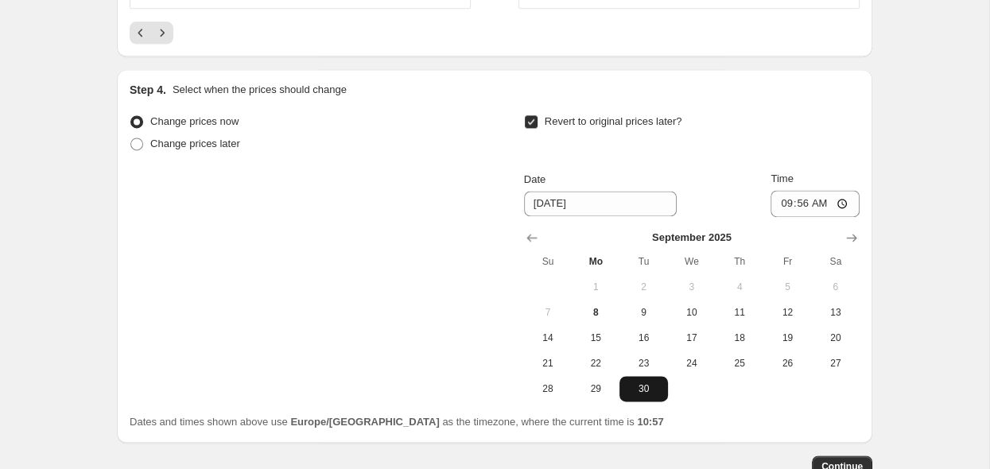
click at [647, 383] on span "30" at bounding box center [643, 389] width 35 height 13
click at [849, 206] on input "09:56" at bounding box center [815, 203] width 89 height 27
click at [815, 208] on input "09:56" at bounding box center [815, 203] width 89 height 27
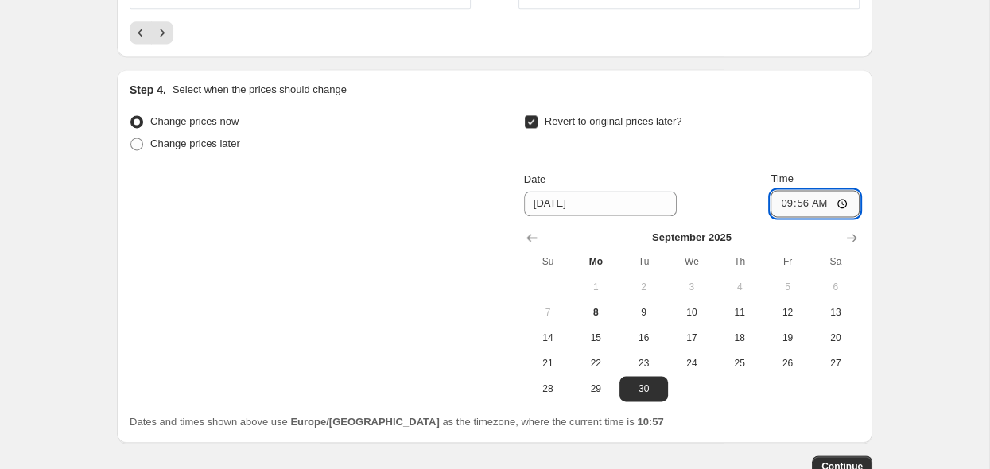
click at [817, 205] on input "09:56" at bounding box center [815, 203] width 89 height 27
click at [834, 203] on input "09:56" at bounding box center [815, 203] width 89 height 27
click at [847, 201] on input "09:56" at bounding box center [815, 203] width 89 height 27
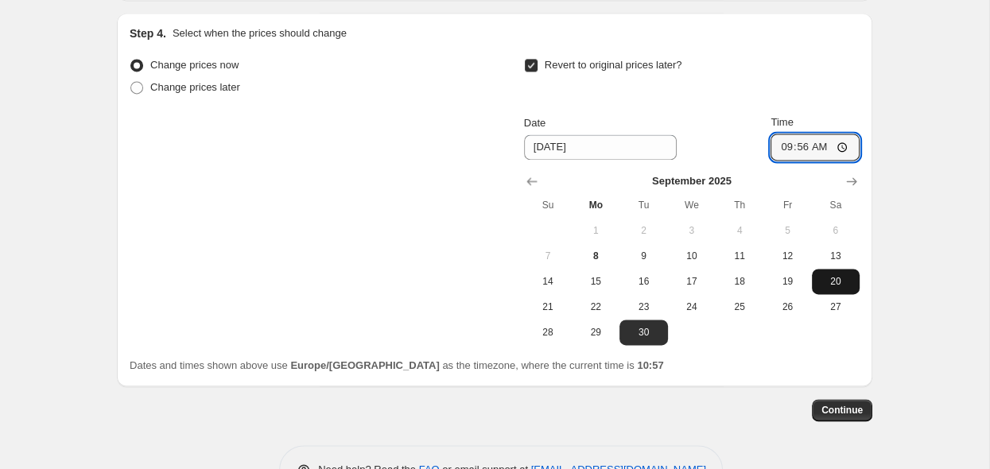
scroll to position [1900, 0]
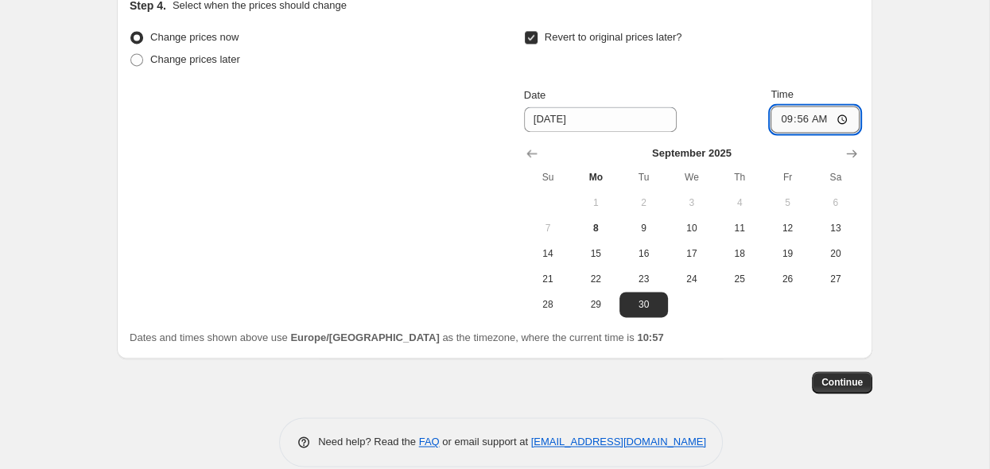
click at [826, 118] on input "09:56" at bounding box center [815, 119] width 89 height 27
click at [830, 118] on input "09:56" at bounding box center [815, 119] width 89 height 27
type input "08:56"
click at [842, 380] on span "Continue" at bounding box center [842, 382] width 41 height 13
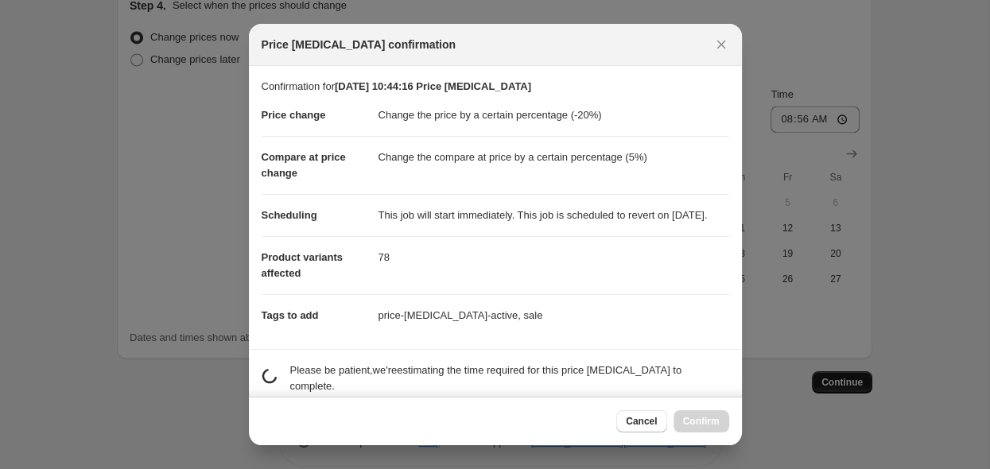
scroll to position [0, 0]
click at [692, 422] on span "Confirm" at bounding box center [701, 421] width 37 height 13
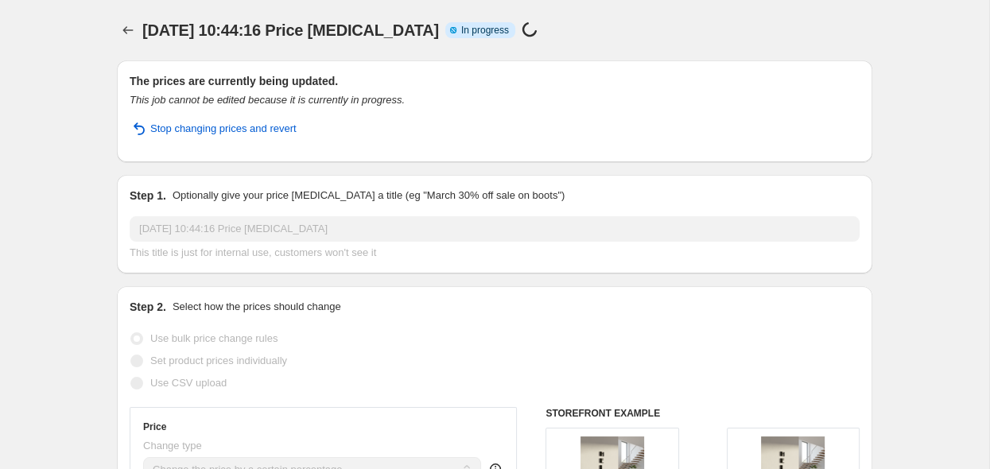
select select "percentage"
select select "tag"
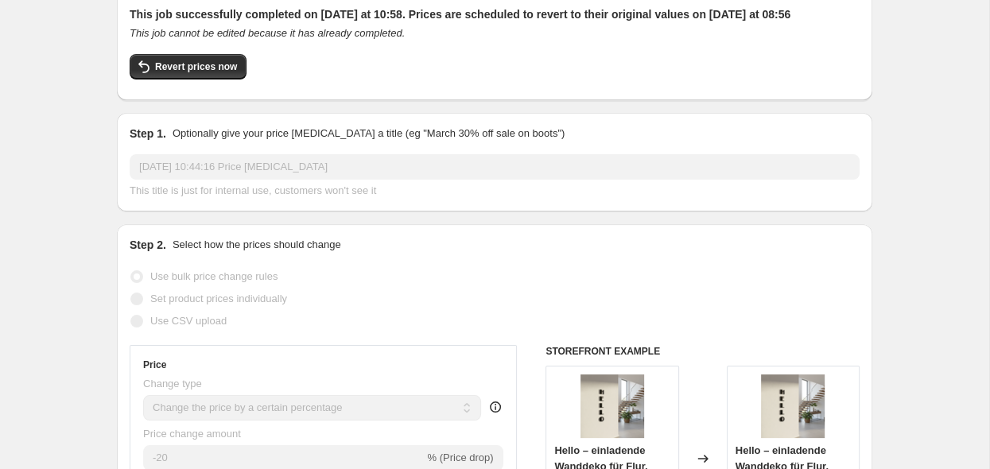
scroll to position [84, 0]
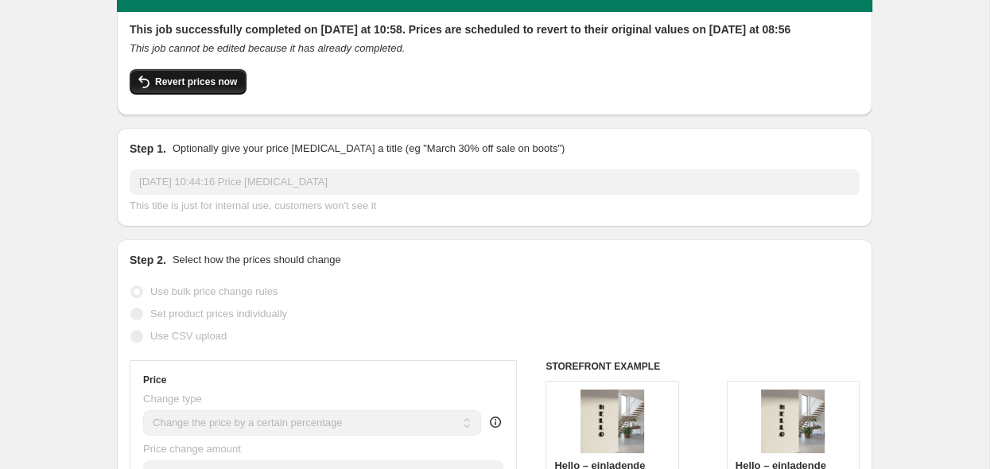
click at [162, 88] on span "Revert prices now" at bounding box center [196, 82] width 82 height 13
checkbox input "false"
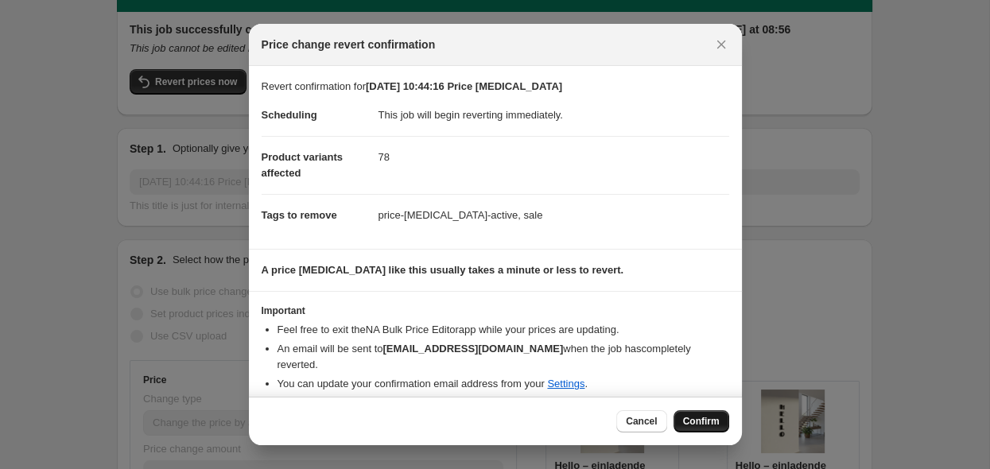
click at [708, 422] on span "Confirm" at bounding box center [701, 421] width 37 height 13
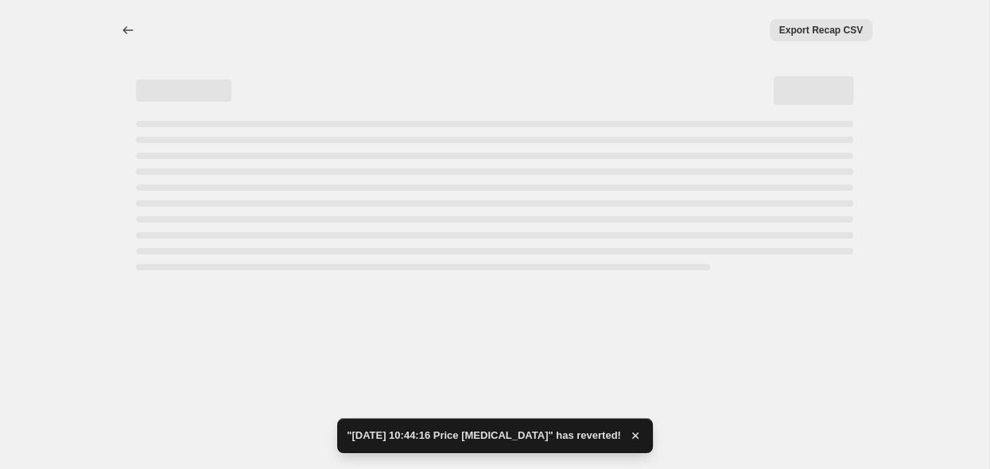
scroll to position [0, 0]
select select "percentage"
select select "tag"
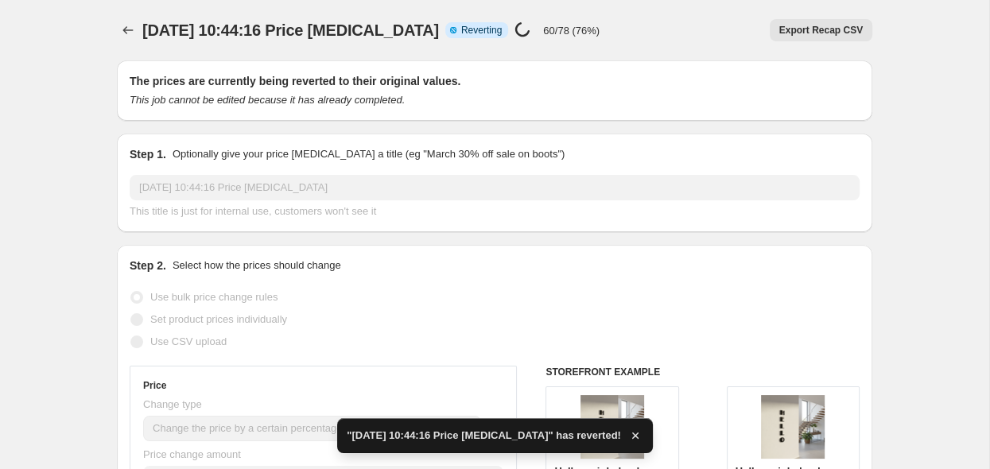
checkbox input "true"
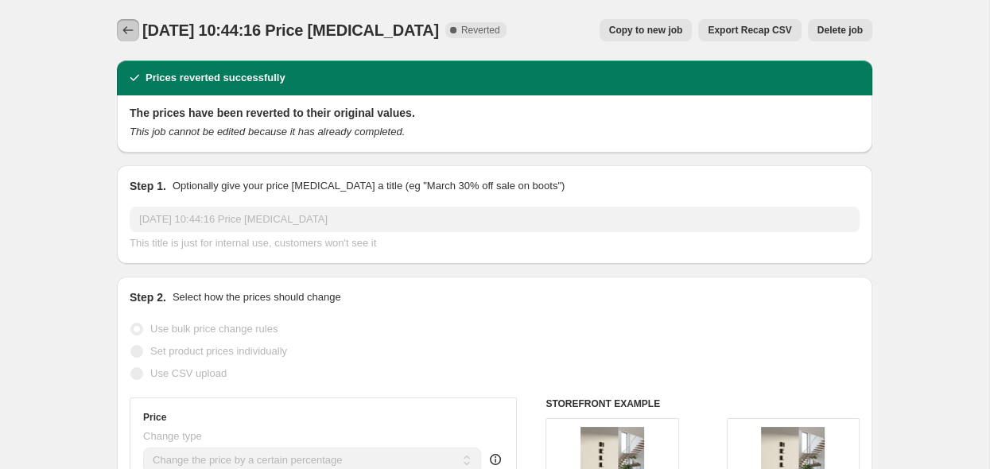
click at [126, 31] on icon "Price change jobs" at bounding box center [128, 30] width 16 height 16
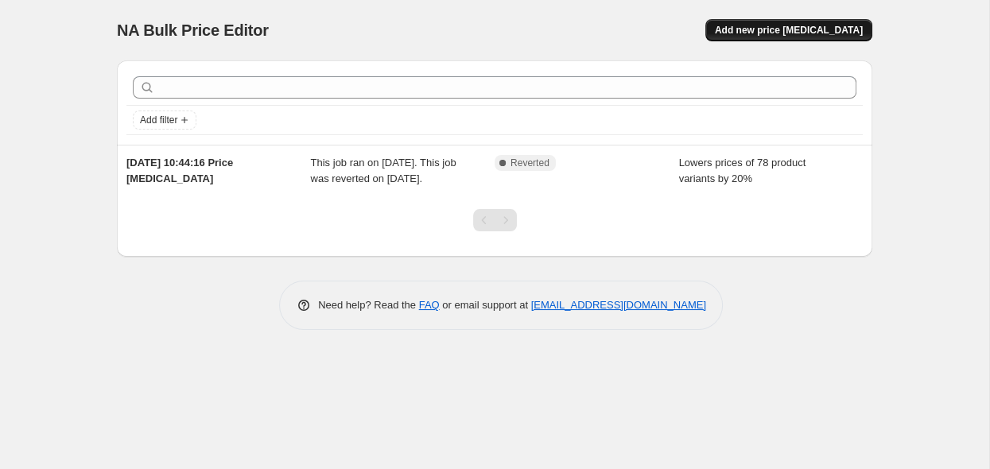
click at [755, 30] on span "Add new price change job" at bounding box center [789, 30] width 148 height 13
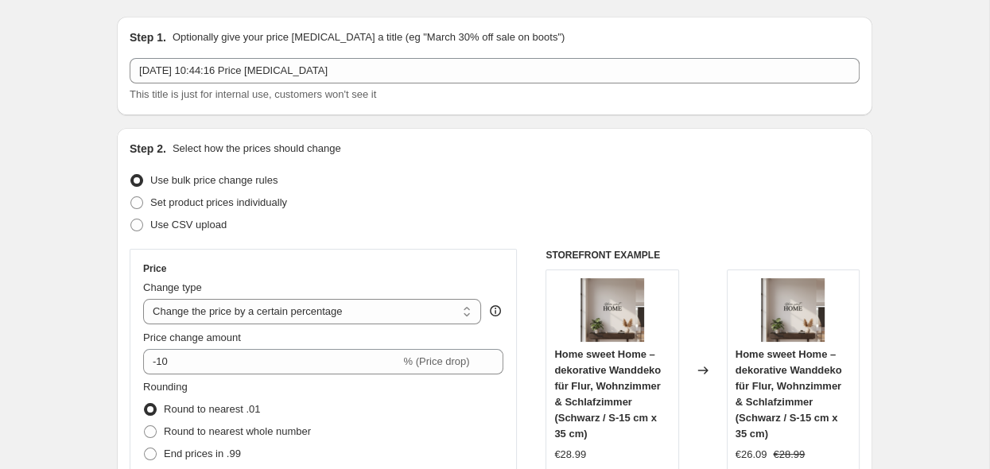
scroll to position [84, 0]
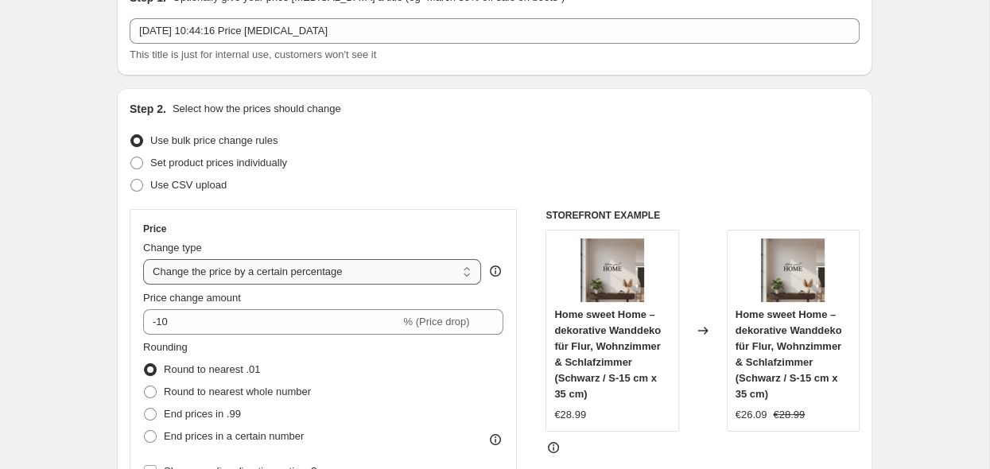
click at [143, 259] on select "Change the price to a certain amount Change the price by a certain amount Chang…" at bounding box center [312, 271] width 338 height 25
select select "pcap"
click option "Change the price by a certain percentage relative to the compare at price" at bounding box center [0, 0] width 0 height 0
type input "-20"
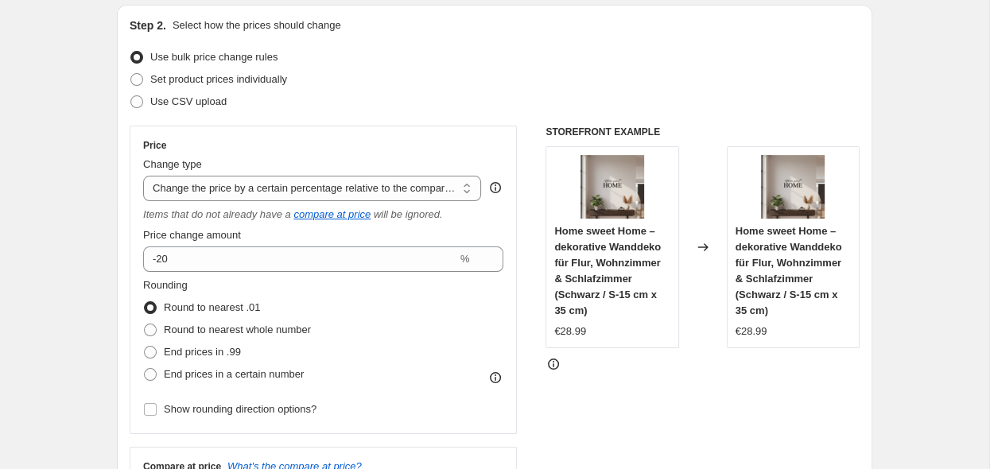
scroll to position [168, 0]
click at [199, 352] on span "End prices in .99" at bounding box center [202, 351] width 77 height 12
click at [145, 346] on input "End prices in .99" at bounding box center [144, 345] width 1 height 1
radio input "true"
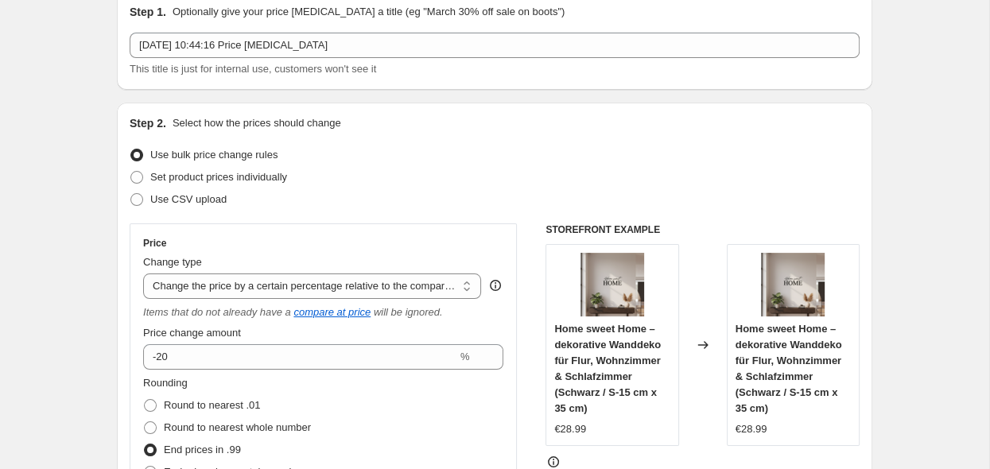
scroll to position [0, 0]
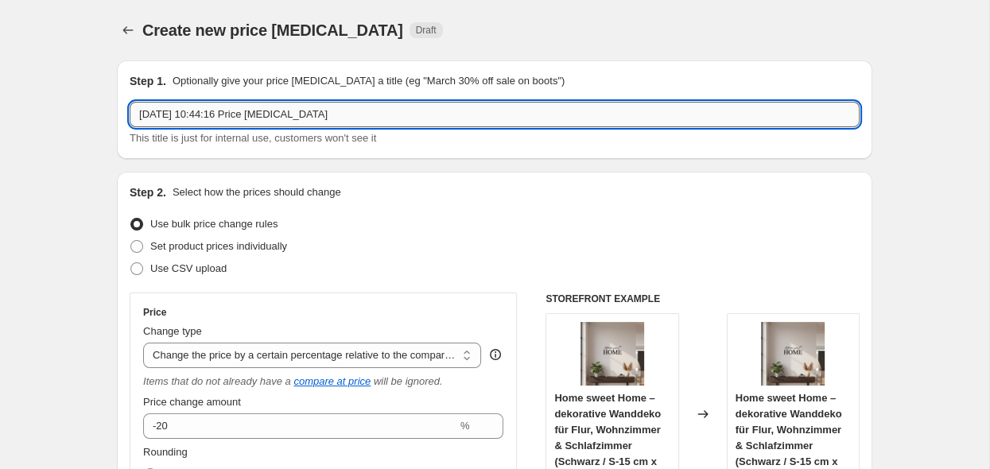
click at [361, 111] on input "8. Sept. 2025, 10:44:16 Price change job" at bounding box center [495, 114] width 730 height 25
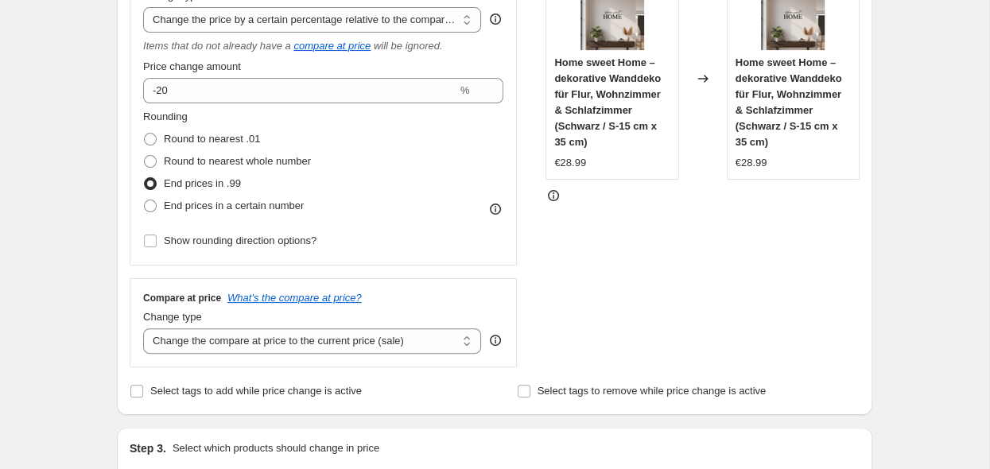
scroll to position [420, 0]
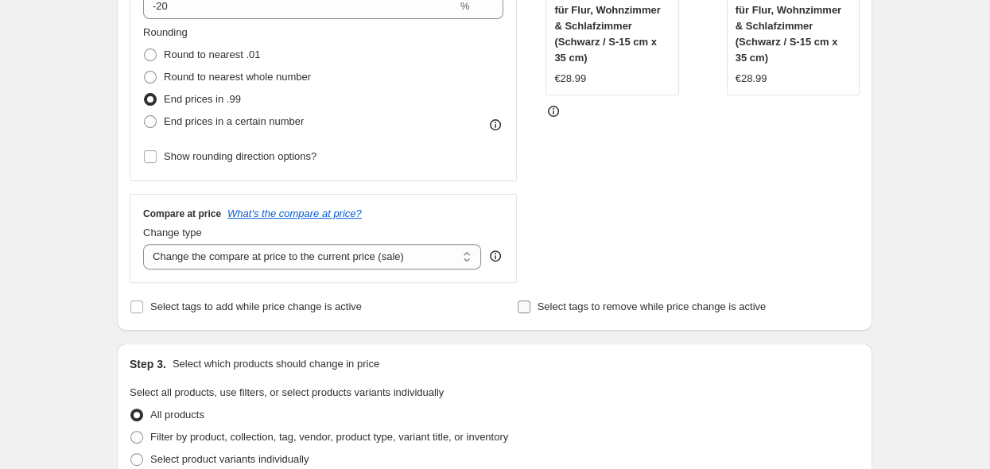
click at [523, 312] on input "Select tags to remove while price change is active" at bounding box center [524, 307] width 13 height 13
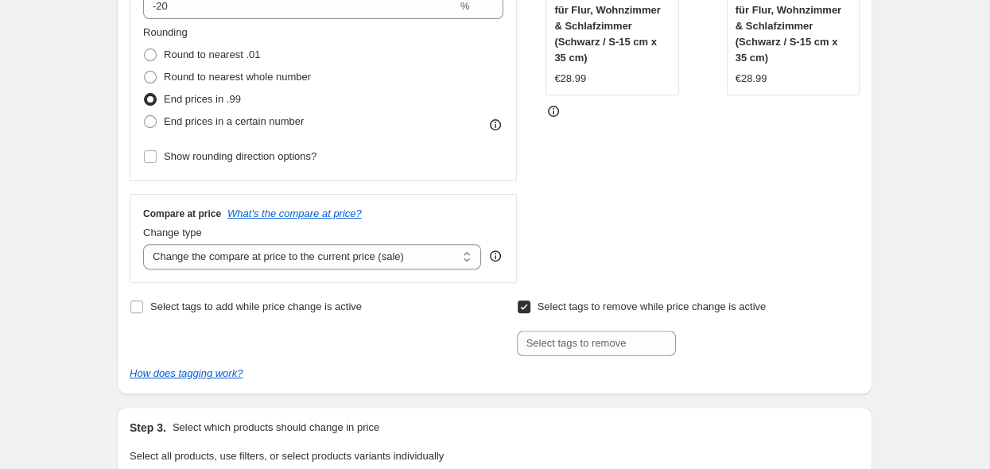
click at [521, 310] on input "Select tags to remove while price change is active" at bounding box center [524, 307] width 13 height 13
checkbox input "false"
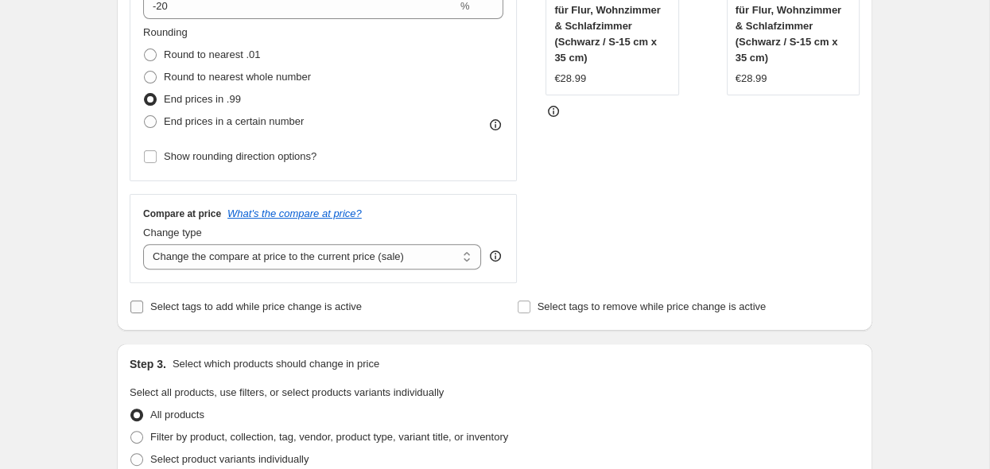
click at [269, 313] on span "Select tags to add while price change is active" at bounding box center [256, 307] width 212 height 12
click at [143, 313] on input "Select tags to add while price change is active" at bounding box center [136, 307] width 13 height 13
checkbox input "true"
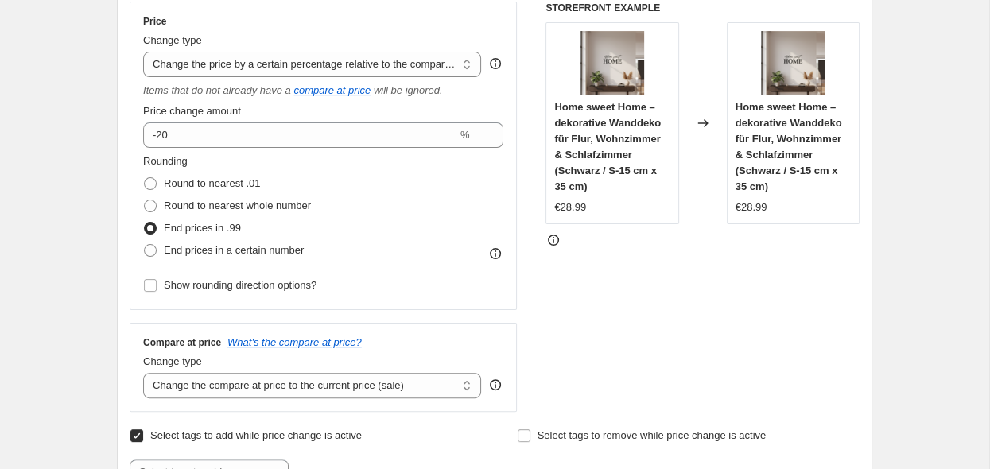
scroll to position [251, 0]
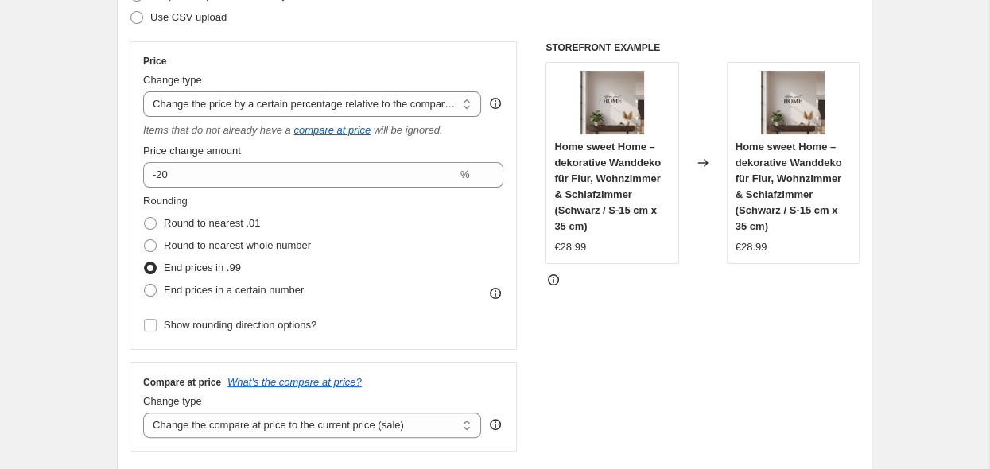
click at [555, 285] on icon at bounding box center [553, 279] width 11 height 11
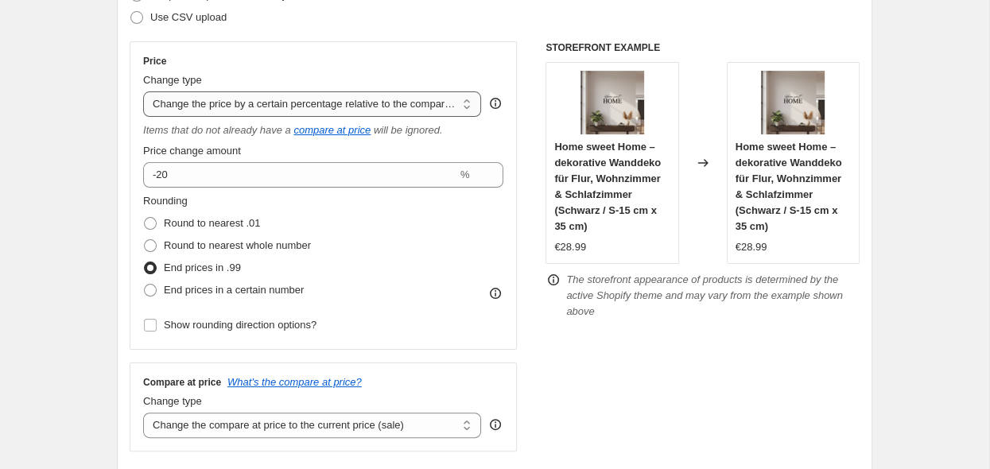
click at [143, 91] on select "Change the price to a certain amount Change the price by a certain amount Chang…" at bounding box center [312, 103] width 338 height 25
select select "to"
click option "Change the price to a certain amount" at bounding box center [0, 0] width 0 height 0
type input "80.00"
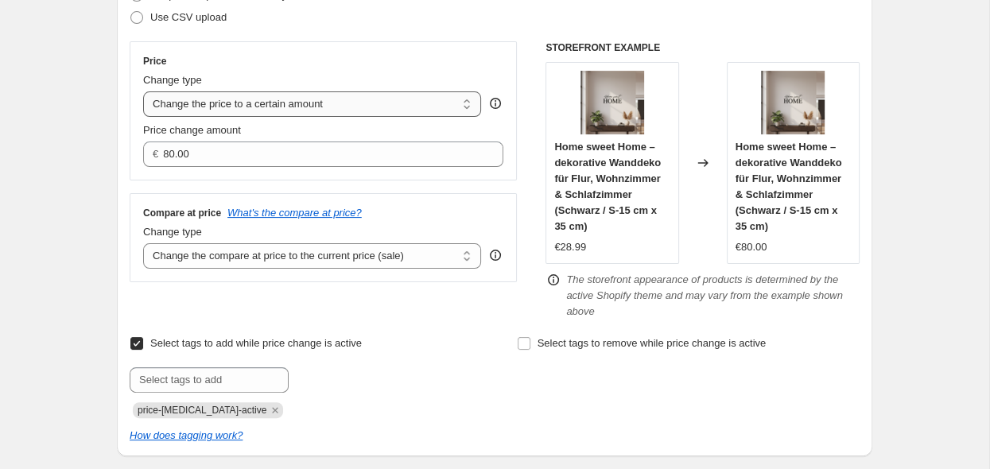
click at [143, 91] on select "Change the price to a certain amount Change the price by a certain amount Chang…" at bounding box center [312, 103] width 338 height 25
select select "by"
click option "Change the price by a certain amount" at bounding box center [0, 0] width 0 height 0
type input "-10.00"
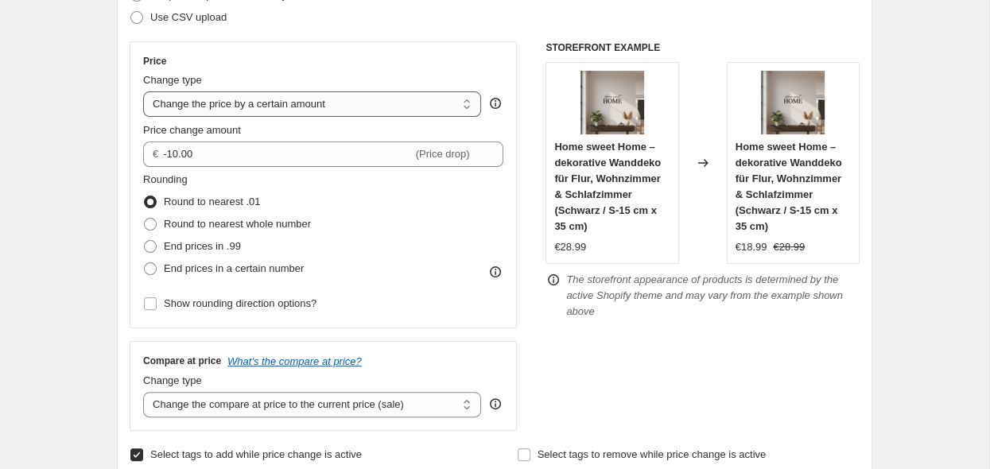
click at [143, 91] on select "Change the price to a certain amount Change the price by a certain amount Chang…" at bounding box center [312, 103] width 338 height 25
select select "percentage"
click option "Change the price by a certain percentage" at bounding box center [0, 0] width 0 height 0
type input "-15"
click at [149, 250] on span at bounding box center [150, 246] width 13 height 13
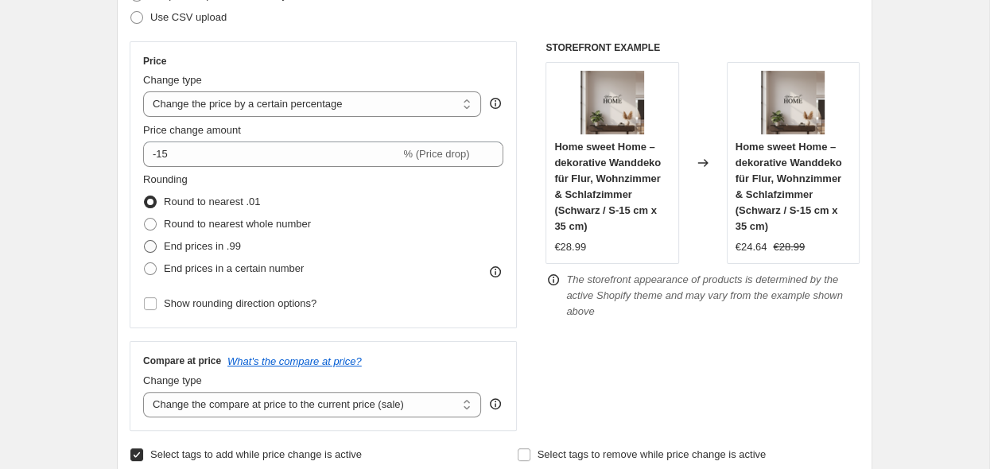
click at [145, 241] on input "End prices in .99" at bounding box center [144, 240] width 1 height 1
radio input "true"
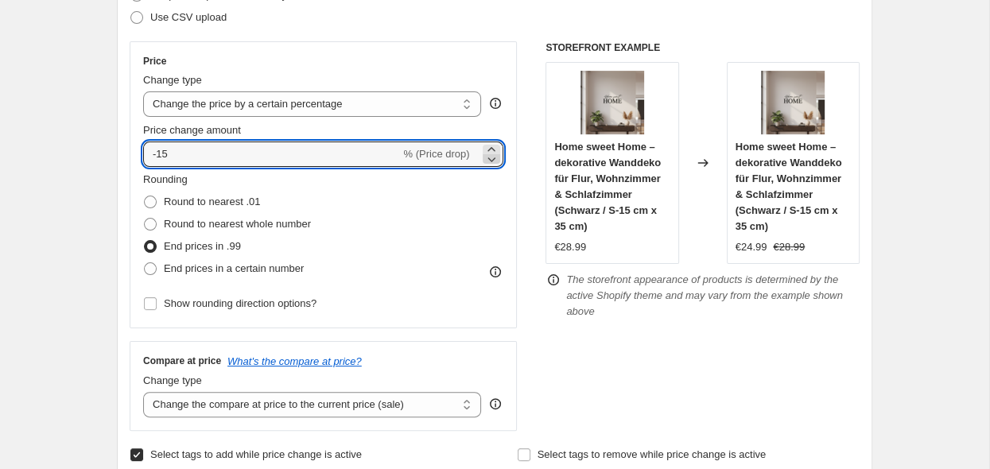
click at [492, 156] on icon at bounding box center [492, 159] width 16 height 16
click at [492, 149] on icon at bounding box center [492, 150] width 16 height 16
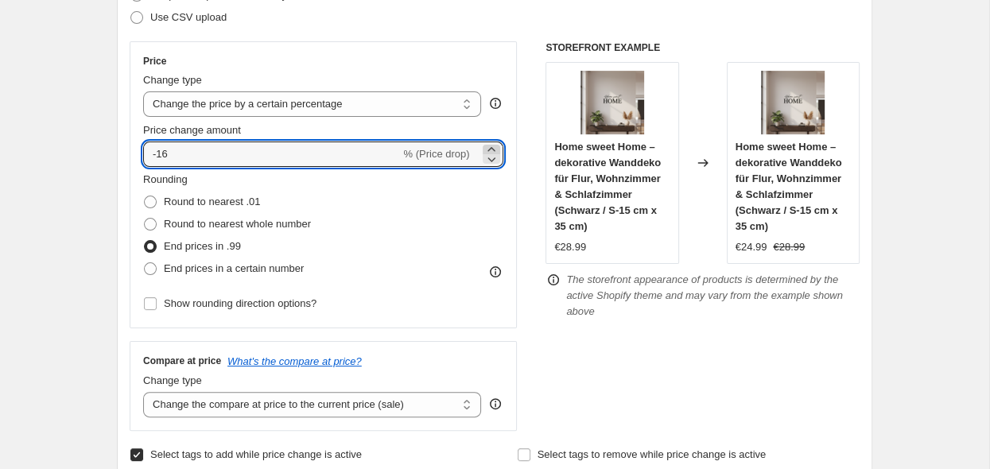
click at [492, 149] on icon at bounding box center [492, 150] width 16 height 16
click at [492, 162] on icon at bounding box center [492, 159] width 16 height 16
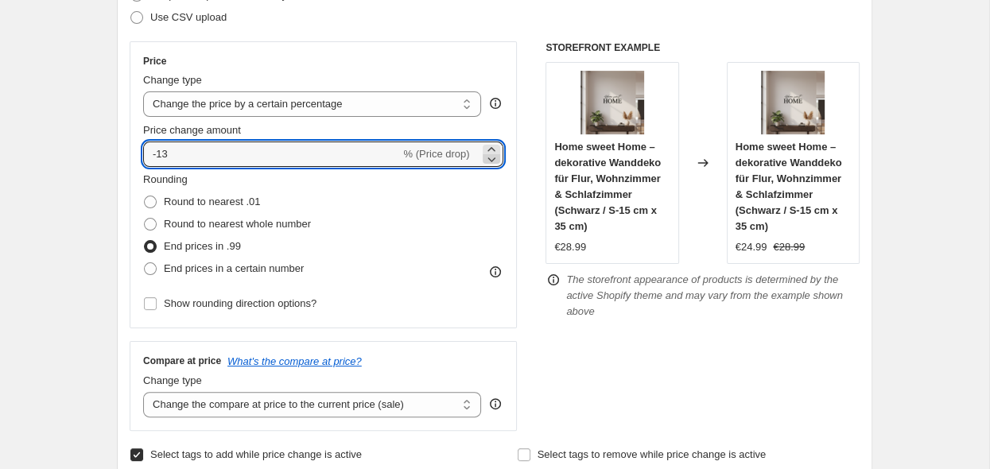
click at [492, 162] on icon at bounding box center [492, 159] width 16 height 16
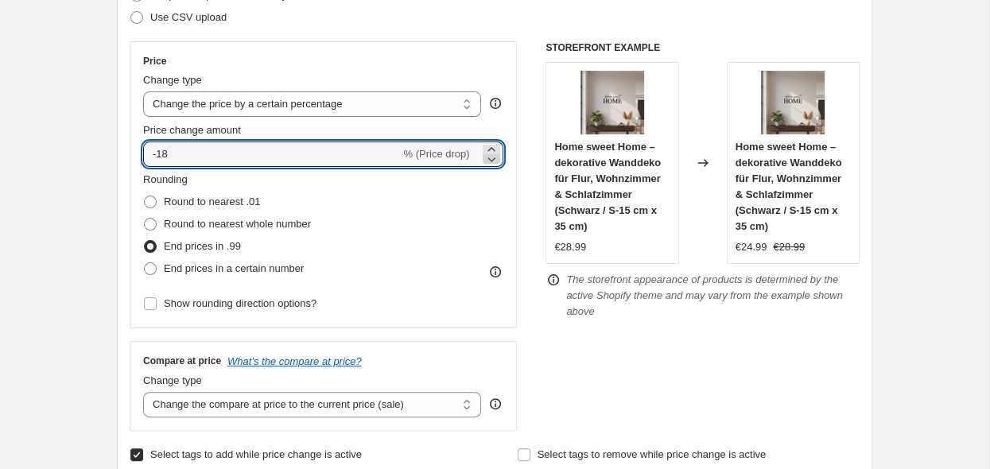
click at [492, 162] on icon at bounding box center [492, 159] width 16 height 16
type input "-20"
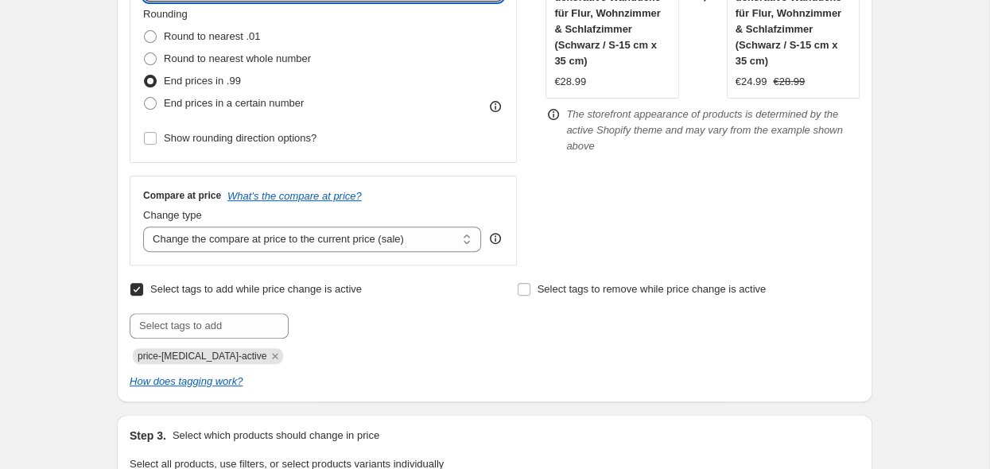
scroll to position [420, 0]
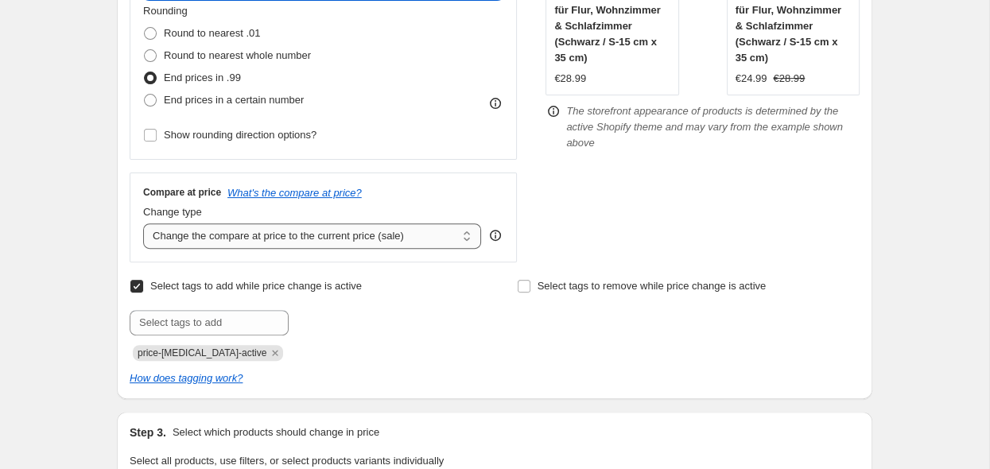
click at [143, 224] on select "Change the compare at price to the current price (sale) Change the compare at p…" at bounding box center [312, 236] width 338 height 25
select select "percentage"
click option "Change the compare at price by a certain percentage" at bounding box center [0, 0] width 0 height 0
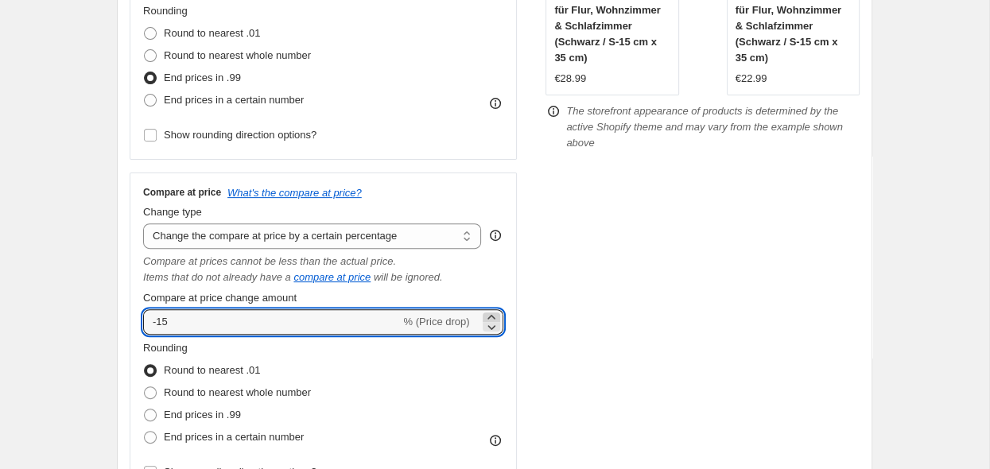
click at [488, 319] on icon at bounding box center [491, 317] width 7 height 4
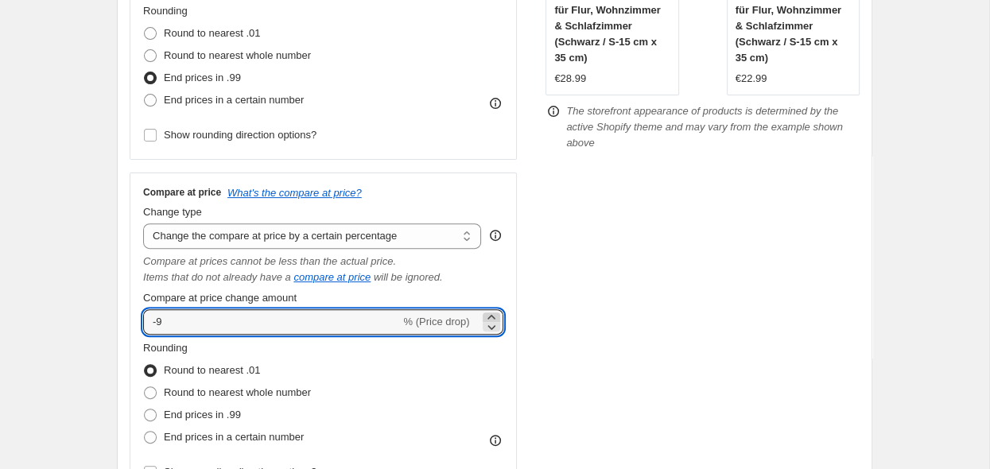
click at [488, 319] on icon at bounding box center [491, 317] width 7 height 4
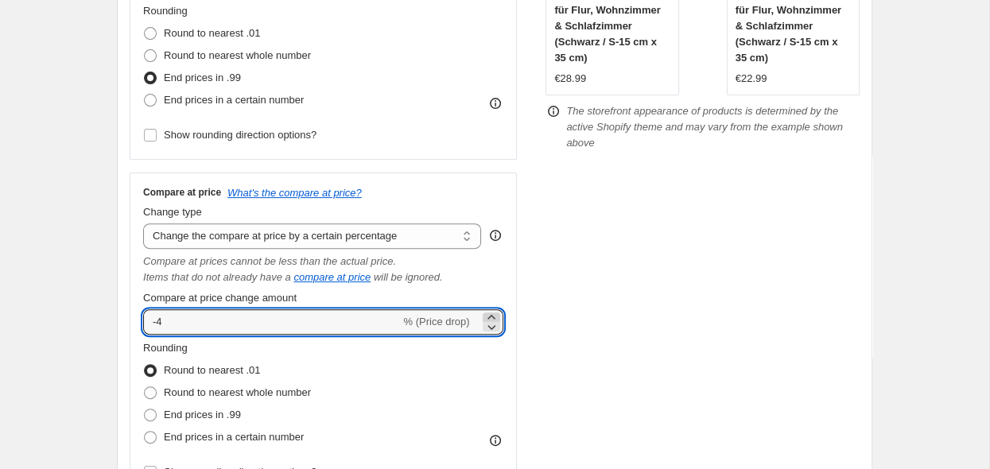
click at [488, 319] on icon at bounding box center [491, 317] width 7 height 4
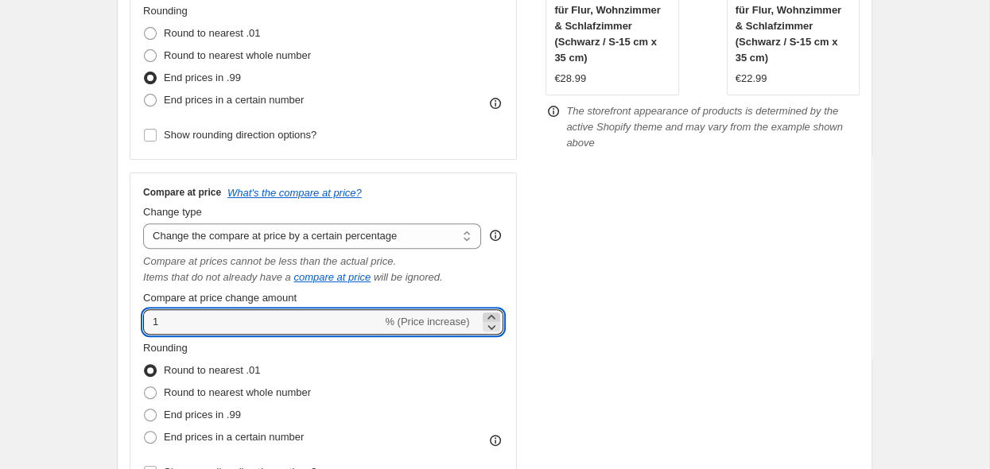
click at [488, 319] on icon at bounding box center [491, 317] width 7 height 4
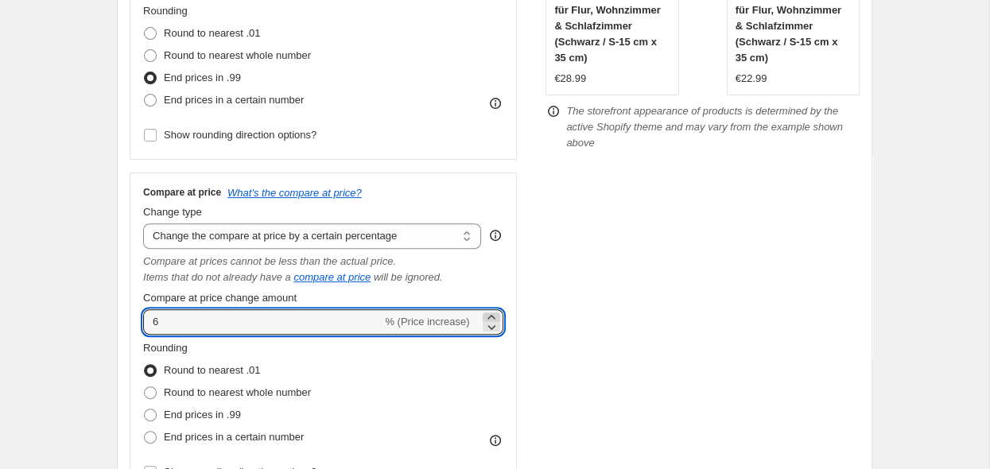
click at [488, 319] on icon at bounding box center [491, 317] width 7 height 4
click at [490, 332] on icon at bounding box center [492, 327] width 16 height 16
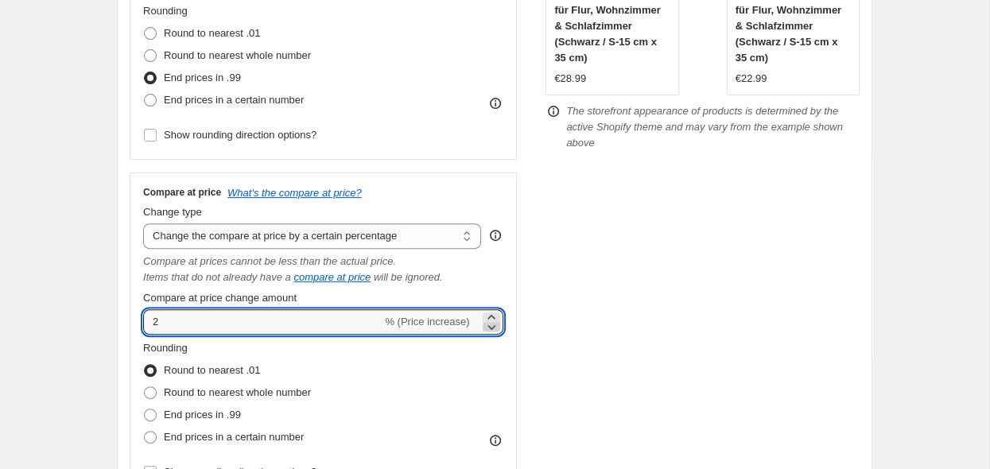
click at [490, 332] on icon at bounding box center [492, 327] width 16 height 16
type input "0"
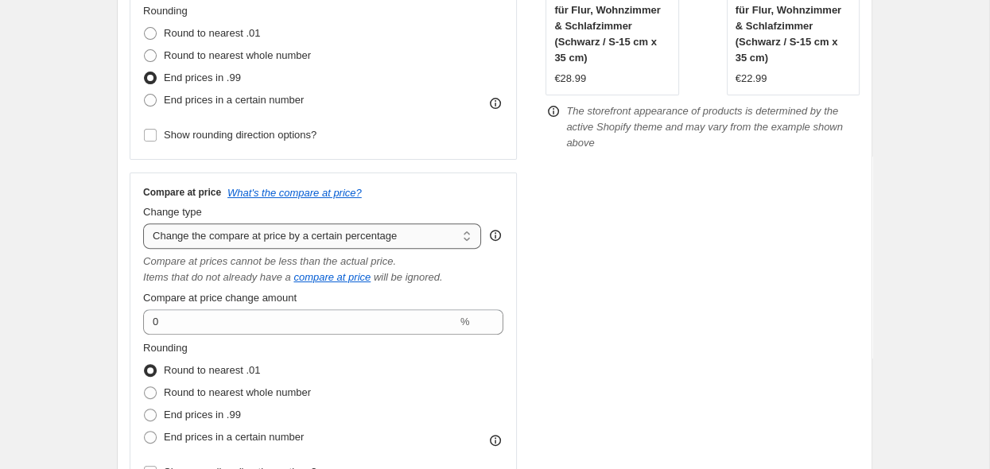
click at [143, 224] on select "Change the compare at price to the current price (sale) Change the compare at p…" at bounding box center [312, 236] width 338 height 25
select select "ep"
click option "Change the compare at price to the current price (sale)" at bounding box center [0, 0] width 0 height 0
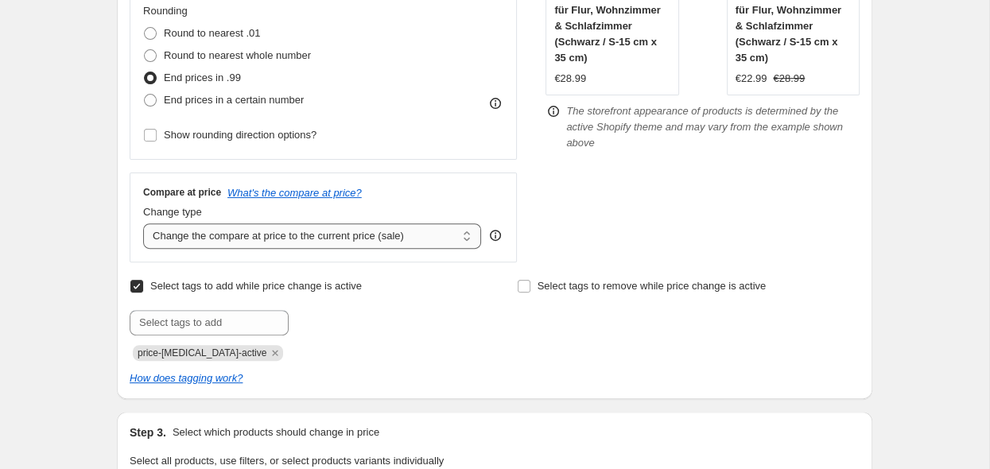
click at [143, 224] on select "Change the compare at price to the current price (sale) Change the compare at p…" at bounding box center [312, 236] width 338 height 25
click at [235, 320] on input "text" at bounding box center [209, 322] width 159 height 25
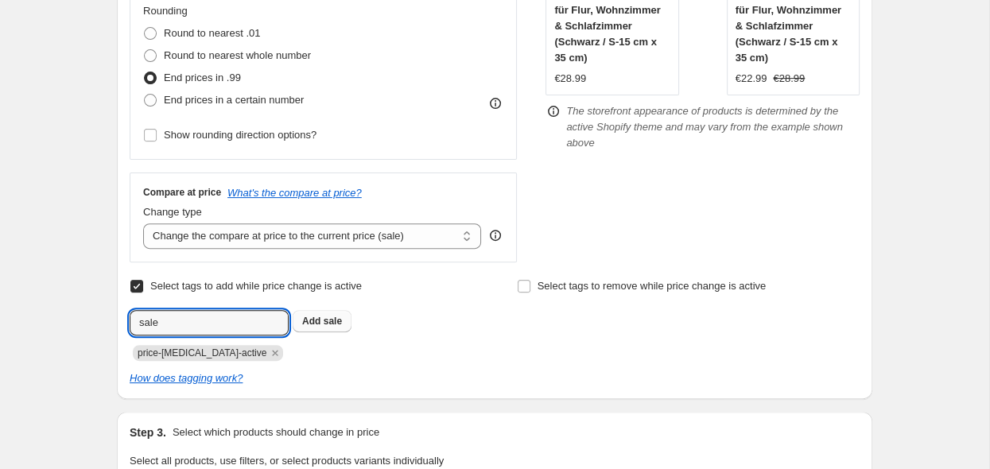
type input "sale"
click at [318, 320] on b "Add" at bounding box center [311, 321] width 18 height 11
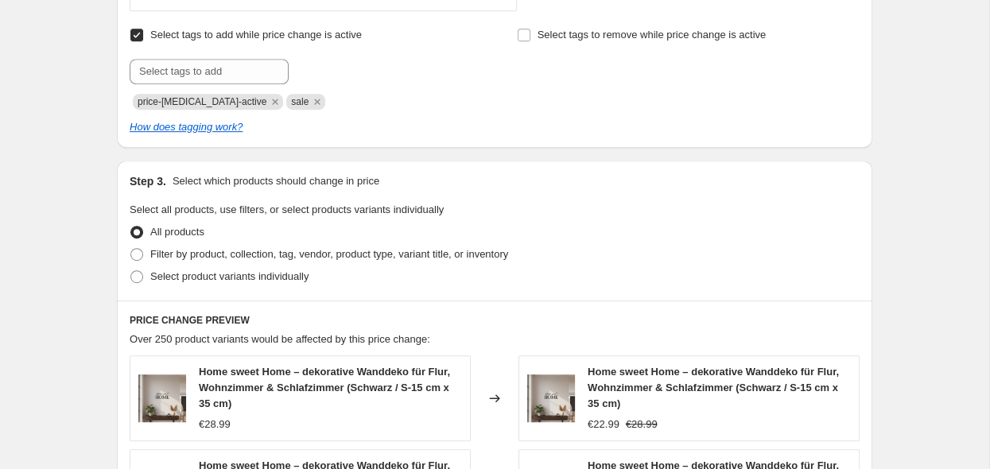
scroll to position [756, 0]
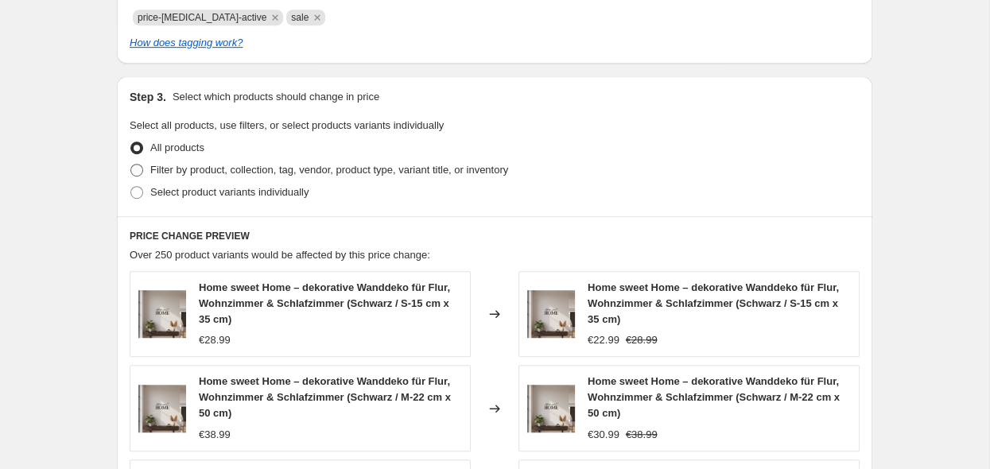
click at [142, 173] on span at bounding box center [136, 170] width 13 height 13
click at [131, 165] on input "Filter by product, collection, tag, vendor, product type, variant title, or inv…" at bounding box center [130, 164] width 1 height 1
radio input "true"
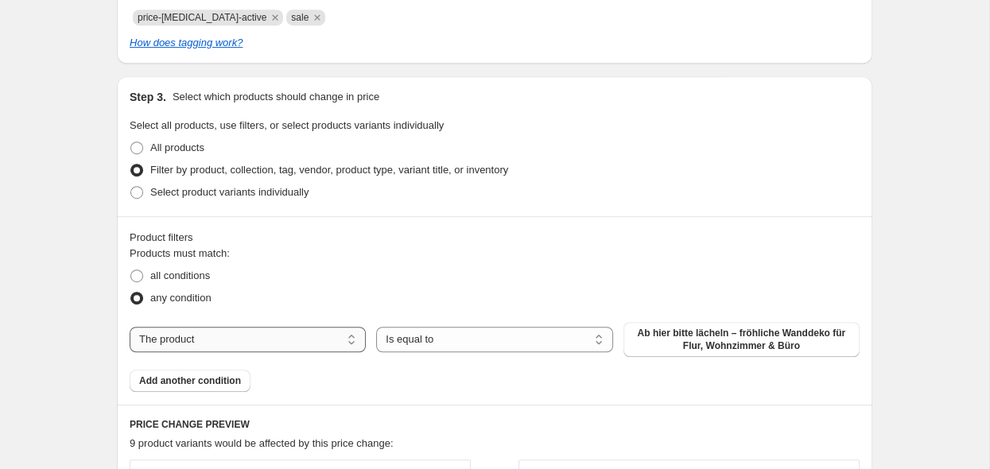
click at [130, 327] on select "The product The product's collection The product's tag The product's vendor The…" at bounding box center [248, 339] width 236 height 25
select select "tag"
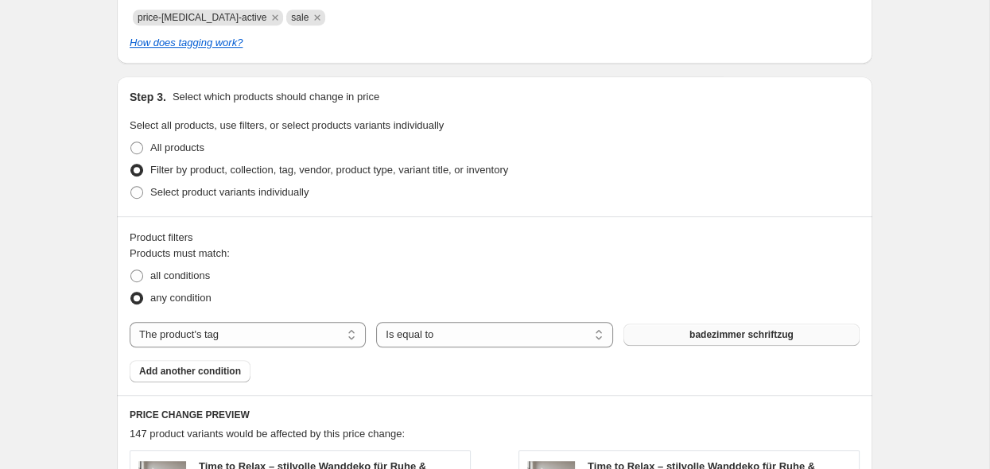
click at [672, 343] on button "badezimmer schriftzug" at bounding box center [742, 335] width 236 height 22
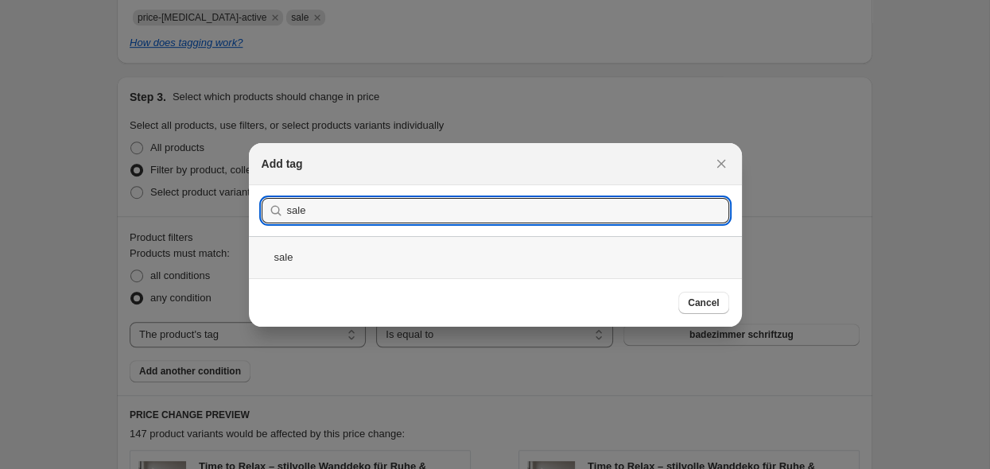
type input "sale"
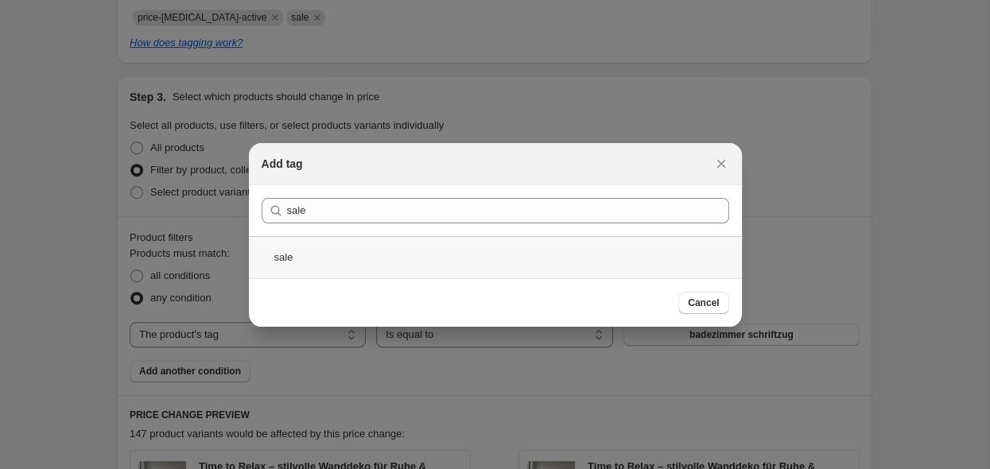
click at [331, 262] on div "sale" at bounding box center [495, 257] width 493 height 42
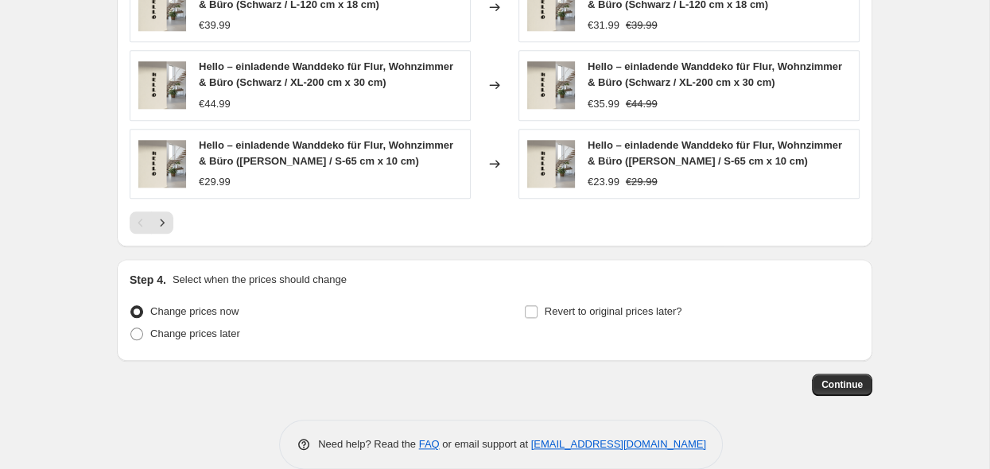
scroll to position [1413, 0]
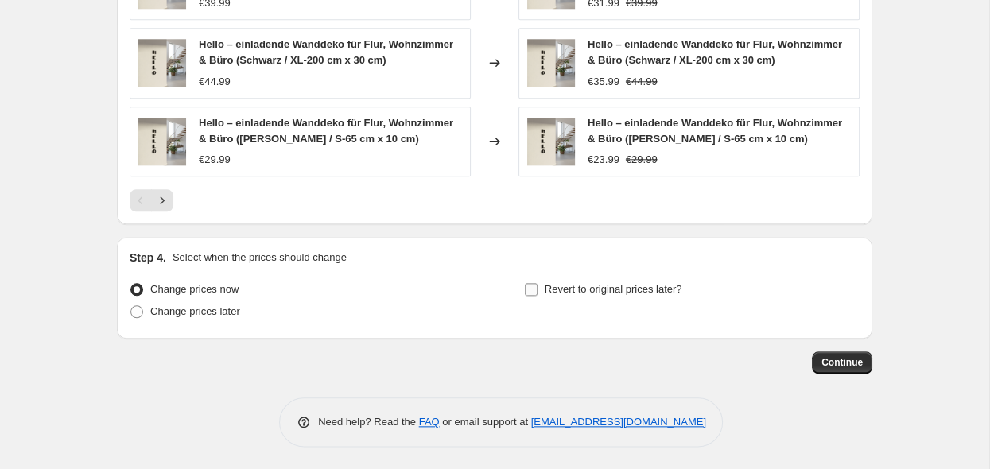
click at [534, 291] on input "Revert to original prices later?" at bounding box center [531, 289] width 13 height 13
checkbox input "true"
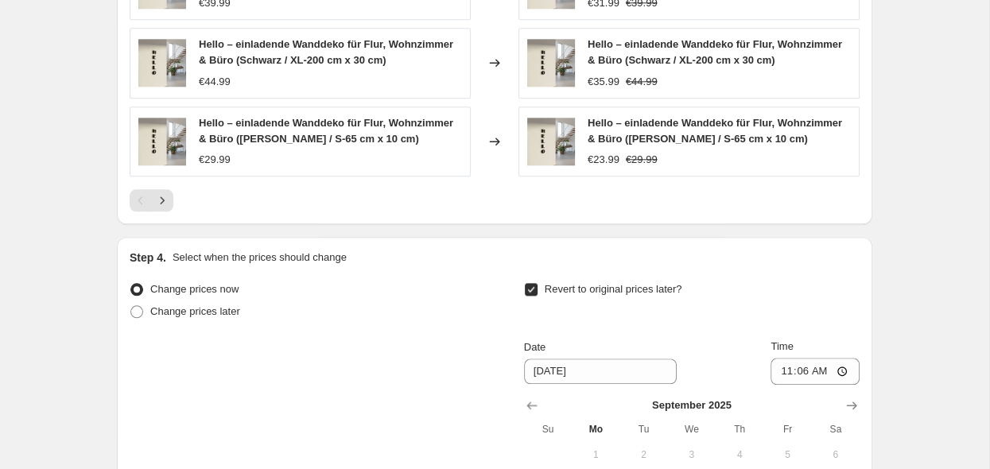
scroll to position [1581, 0]
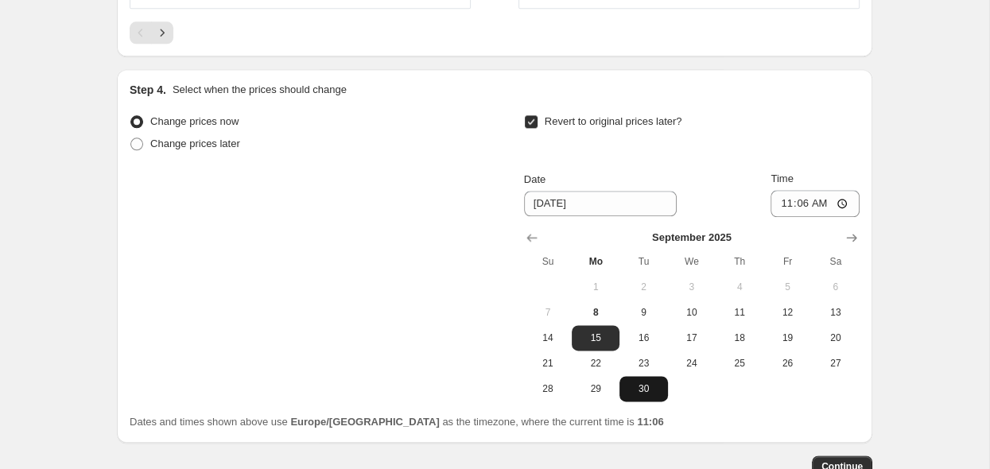
click at [641, 388] on span "30" at bounding box center [643, 389] width 35 height 13
type input "9/30/2025"
click at [819, 464] on button "Continue" at bounding box center [842, 467] width 60 height 22
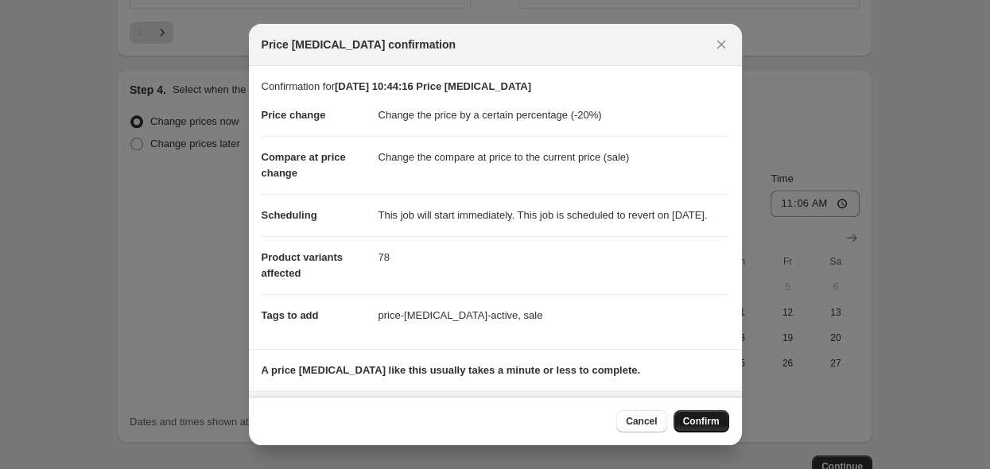
click at [697, 422] on span "Confirm" at bounding box center [701, 421] width 37 height 13
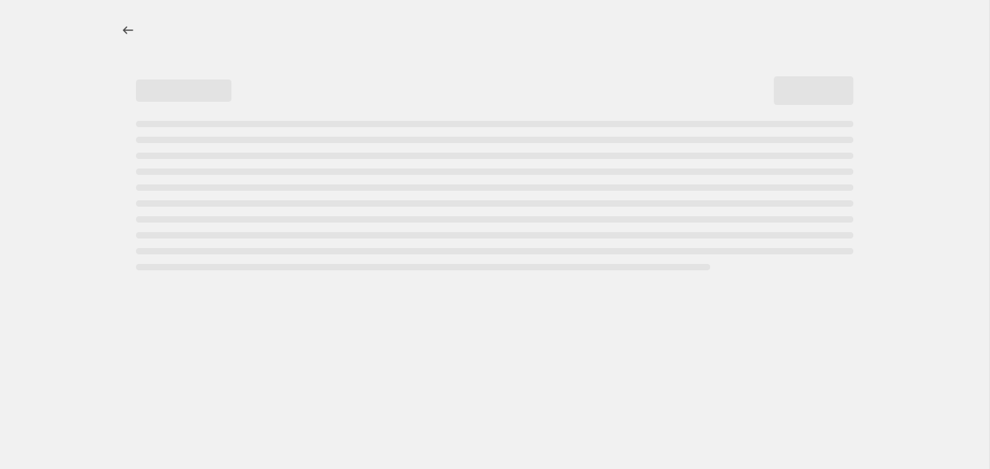
select select "percentage"
select select "tag"
